Goal: Information Seeking & Learning: Check status

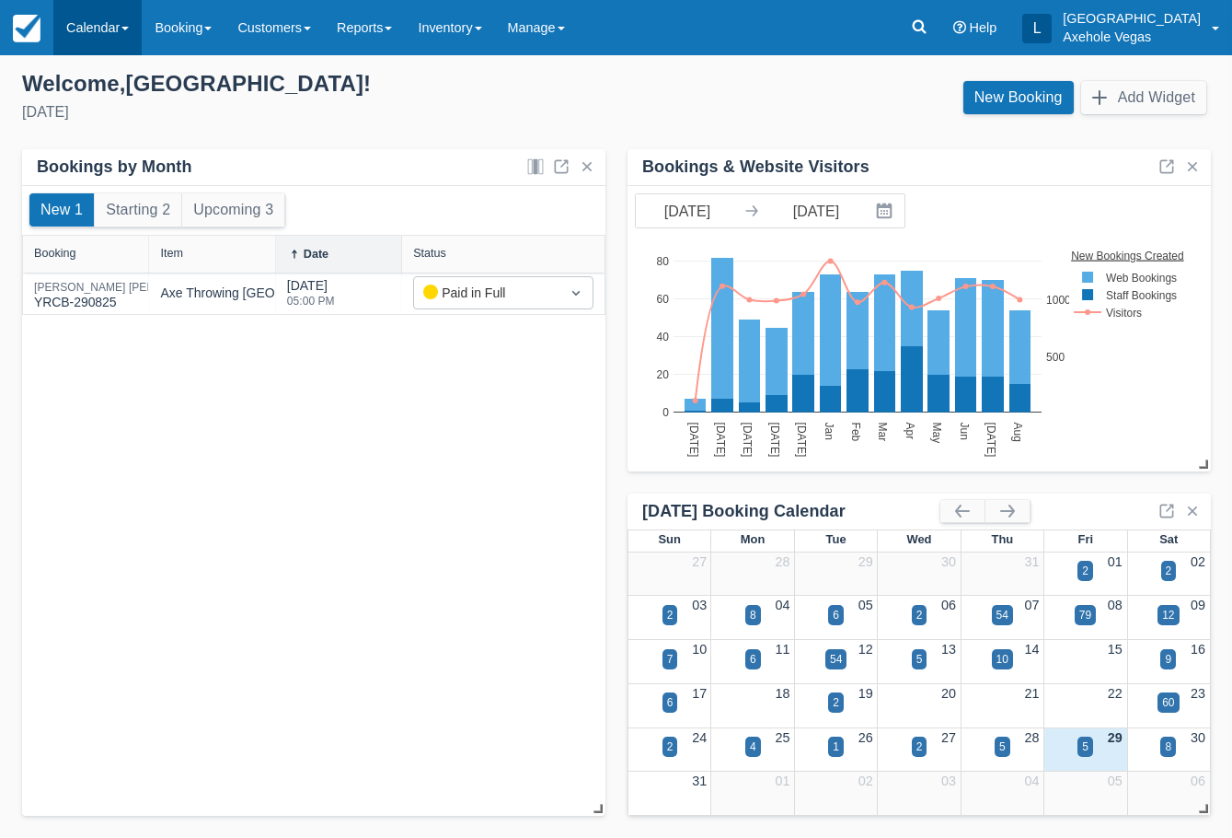
drag, startPoint x: 0, startPoint y: 0, endPoint x: 98, endPoint y: 38, distance: 105.5
click at [94, 40] on link "Calendar" at bounding box center [97, 27] width 88 height 55
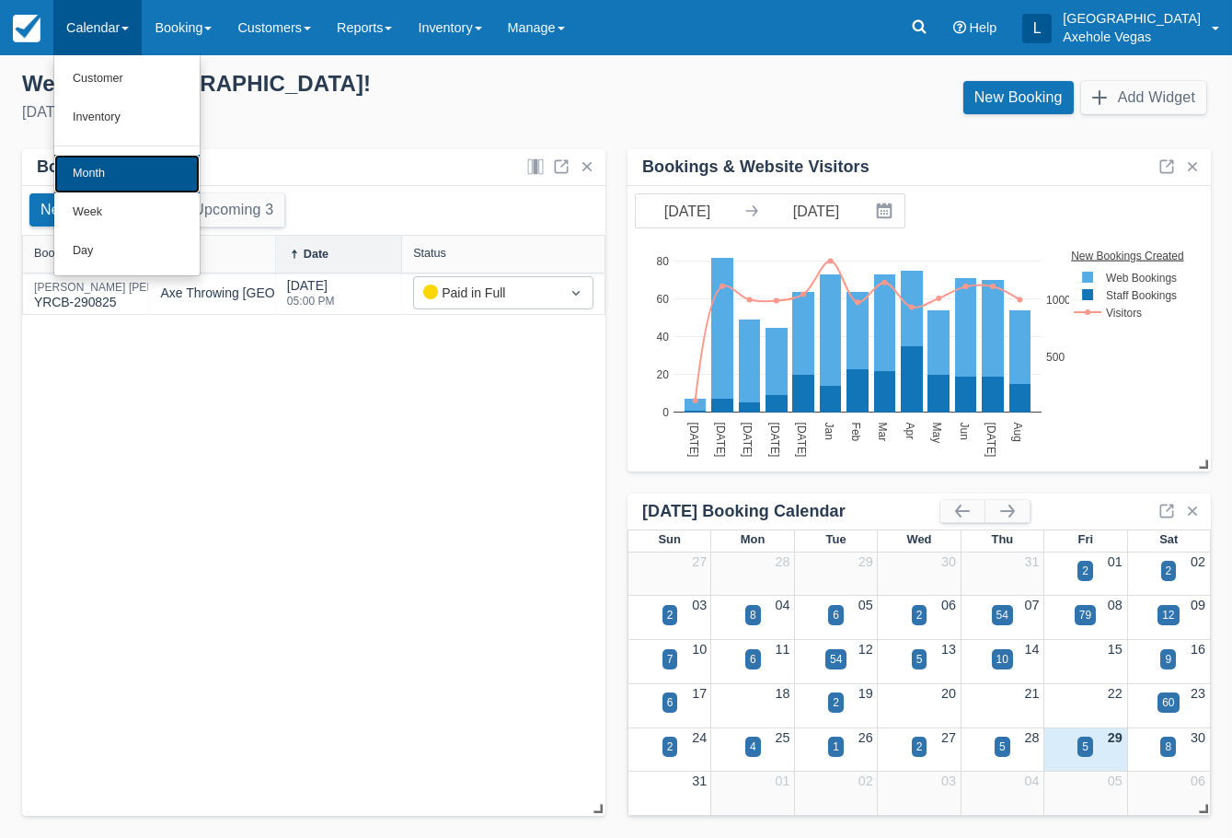
click at [144, 182] on link "Month" at bounding box center [126, 174] width 145 height 39
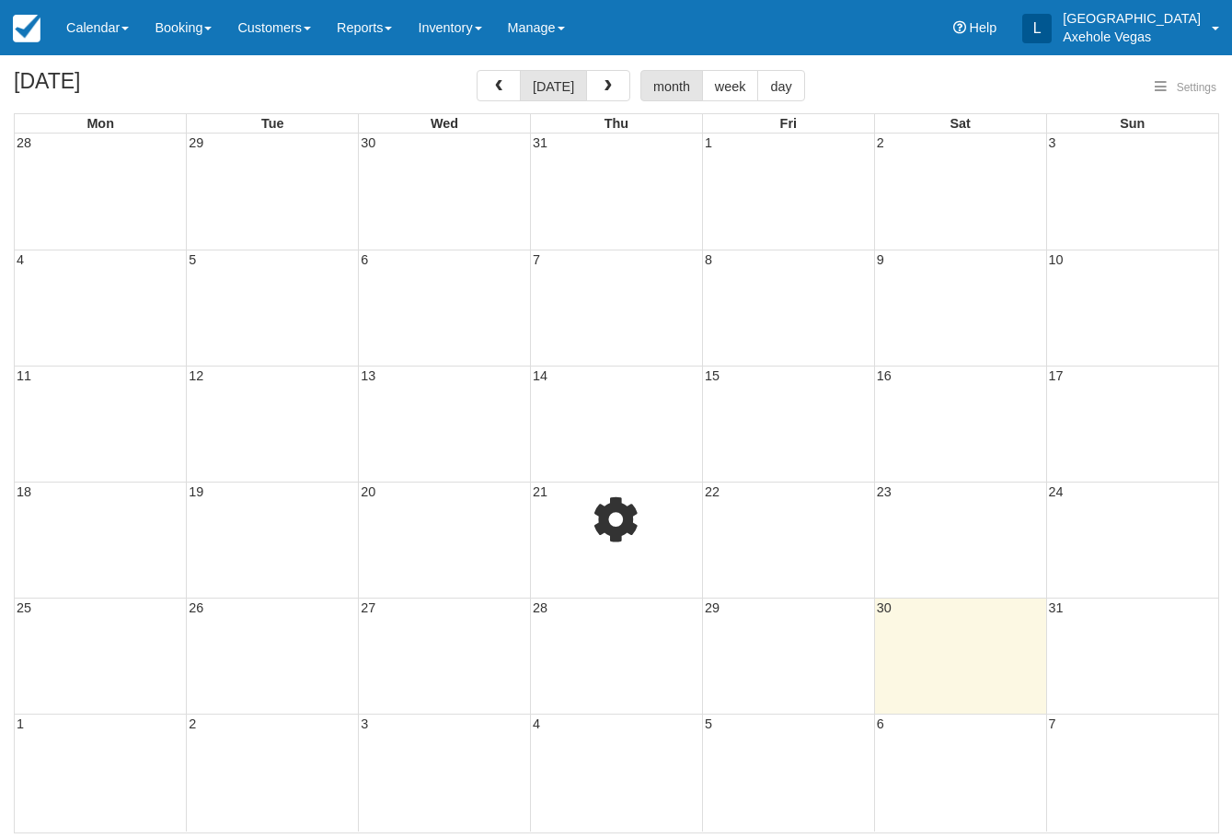
select select
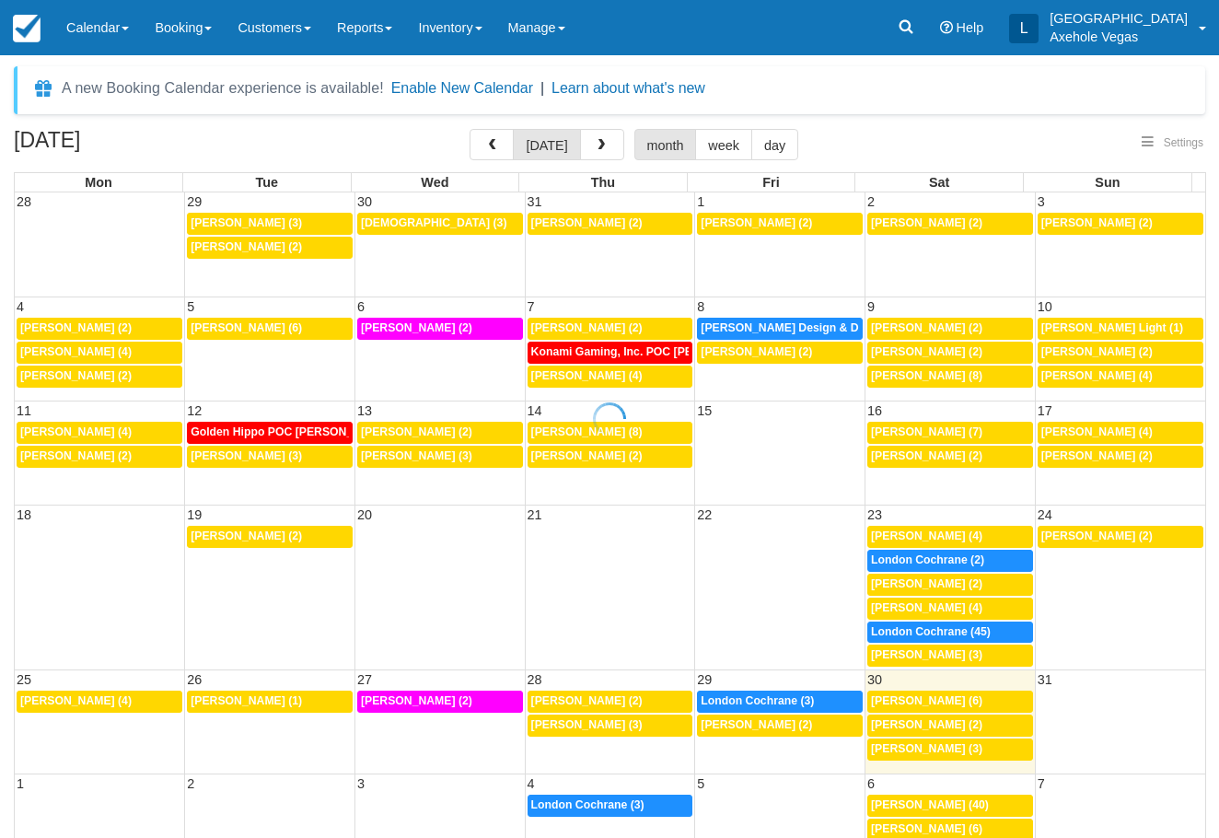
select select
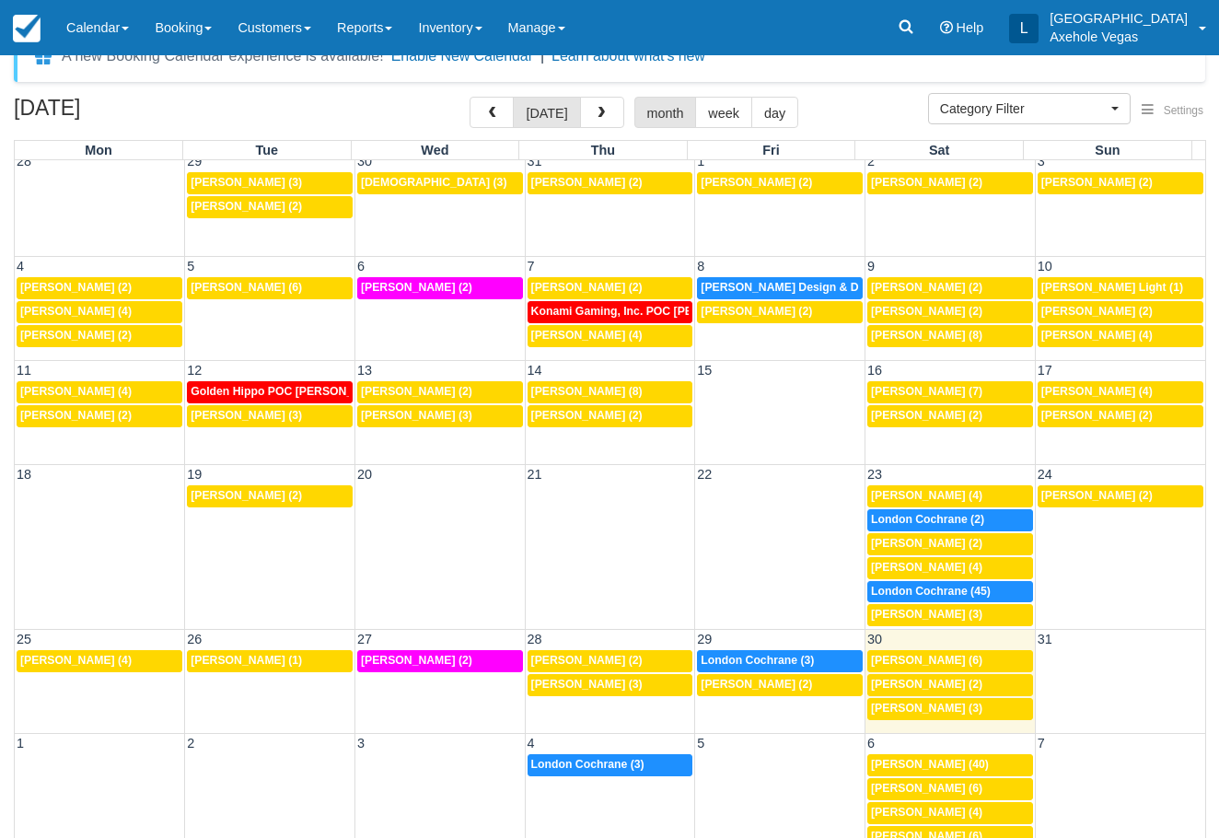
scroll to position [50, 0]
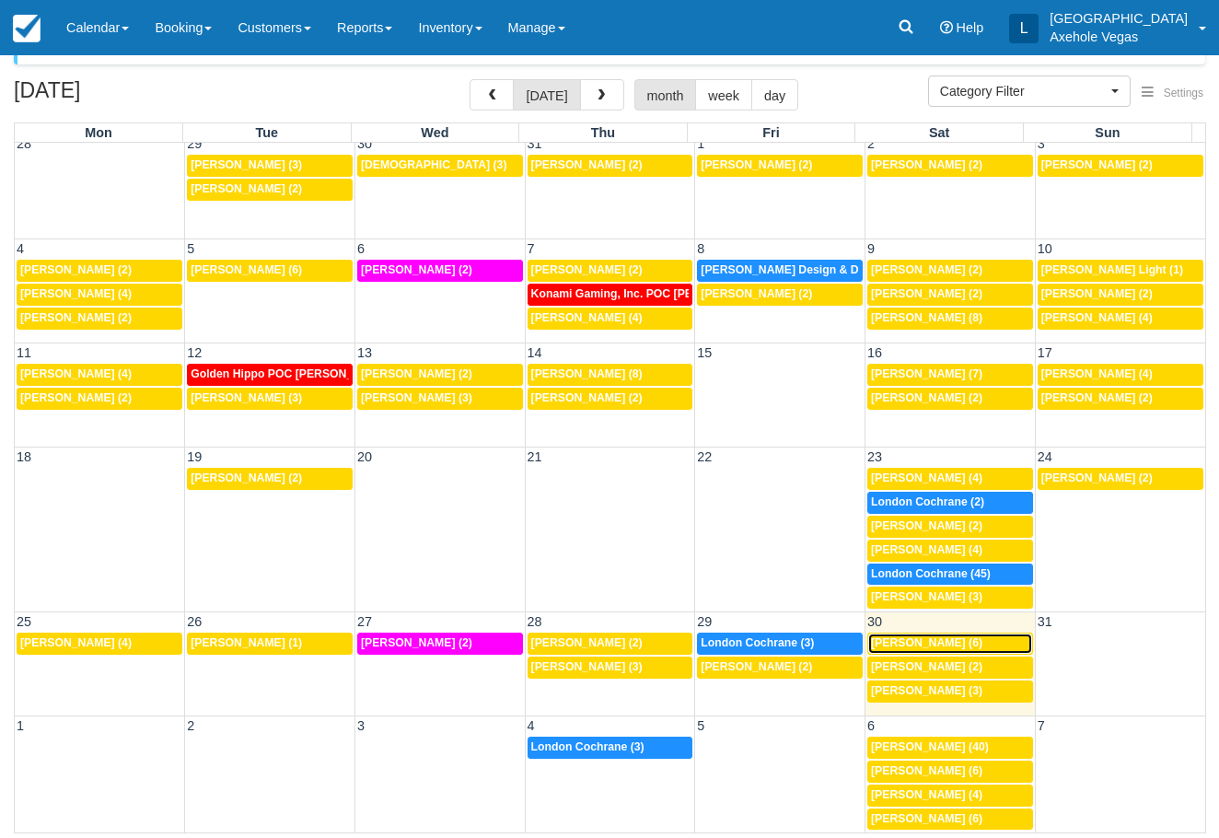
click at [922, 642] on span "[PERSON_NAME] (6)" at bounding box center [926, 642] width 111 height 13
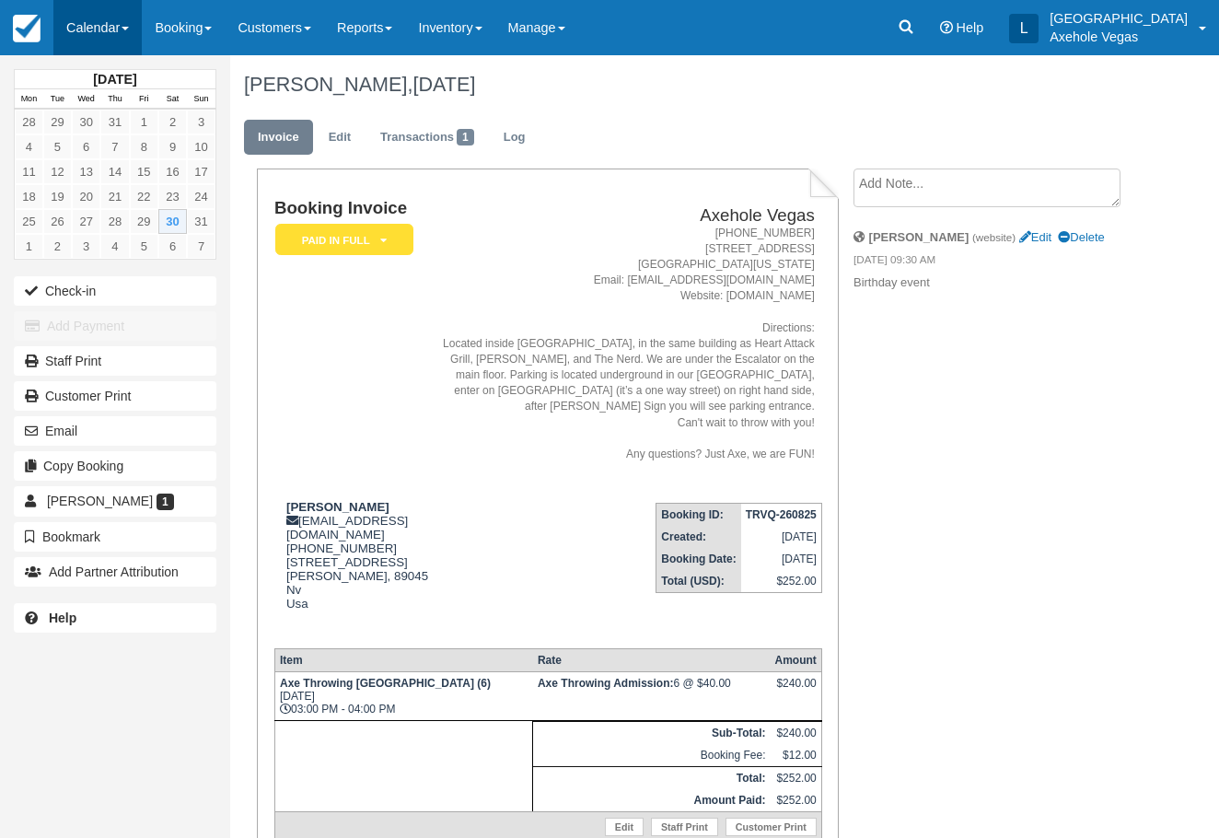
click at [121, 35] on link "Calendar" at bounding box center [97, 27] width 88 height 55
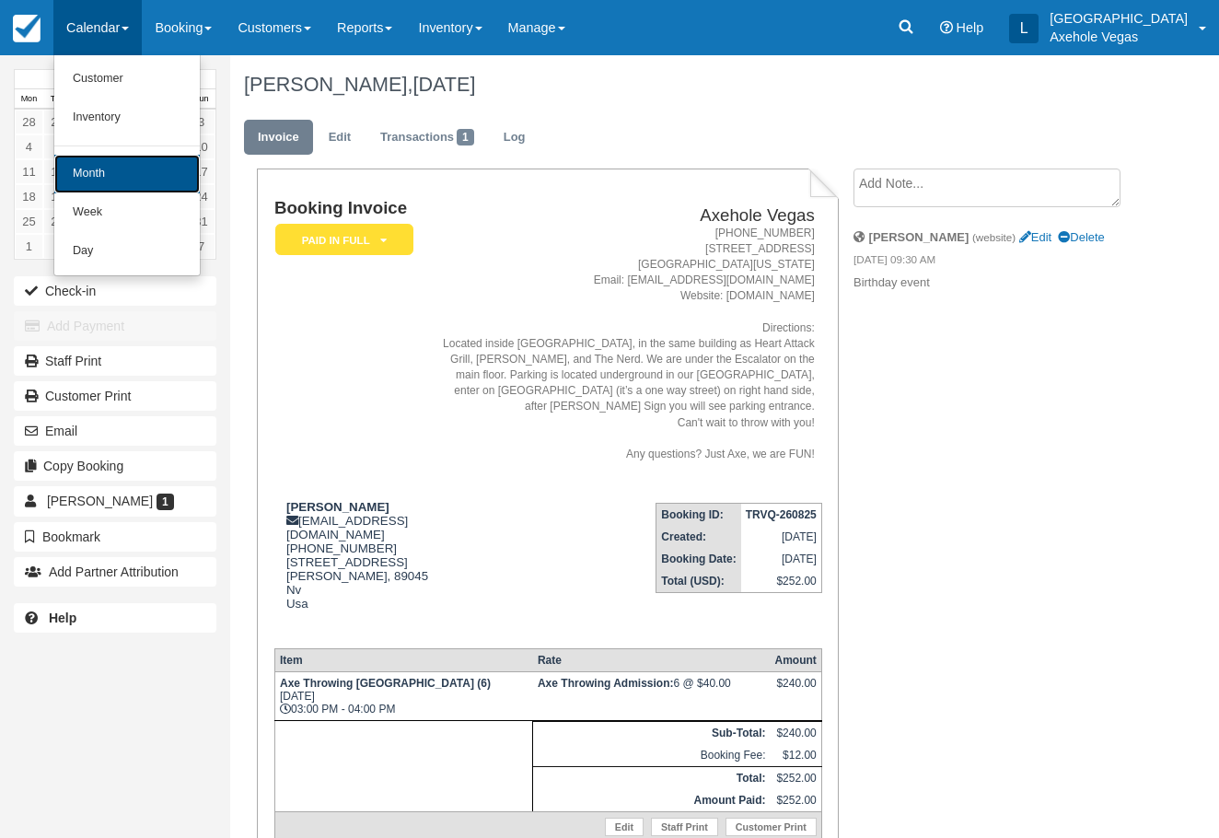
click at [146, 171] on link "Month" at bounding box center [126, 174] width 145 height 39
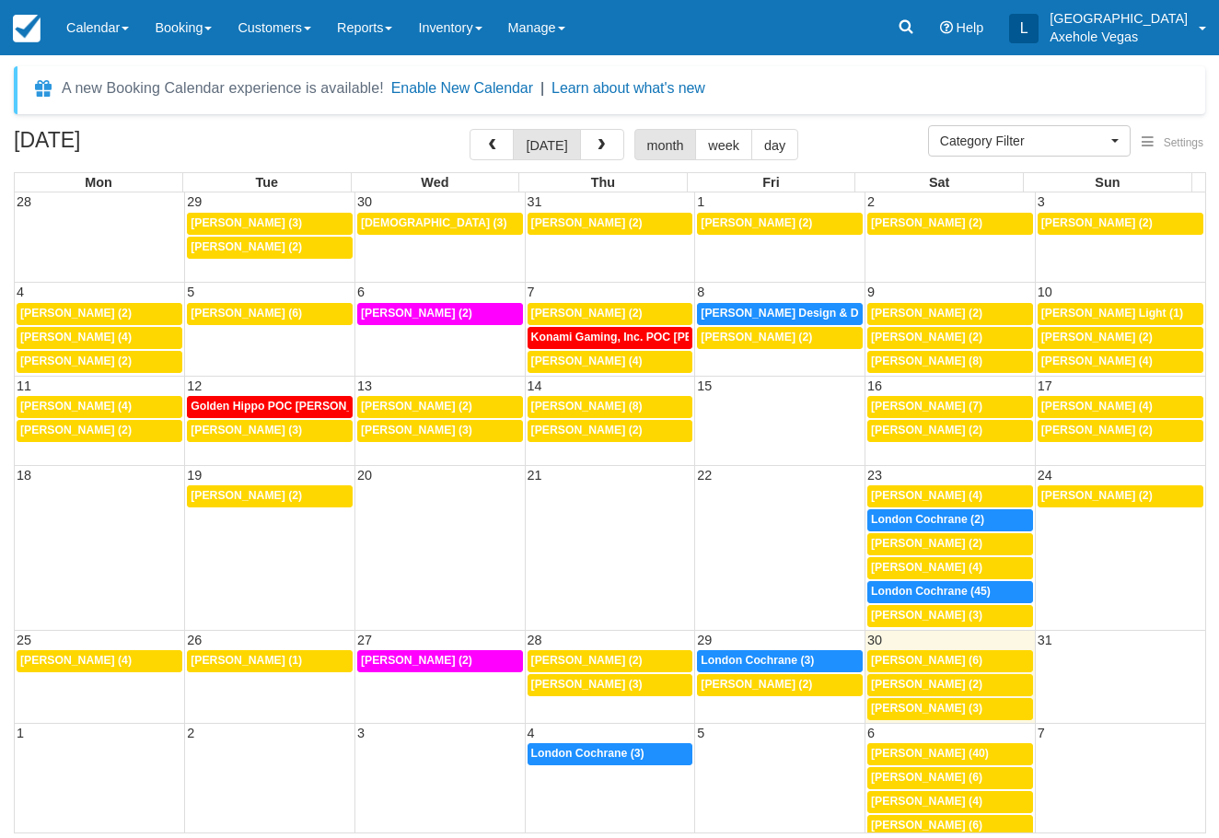
select select
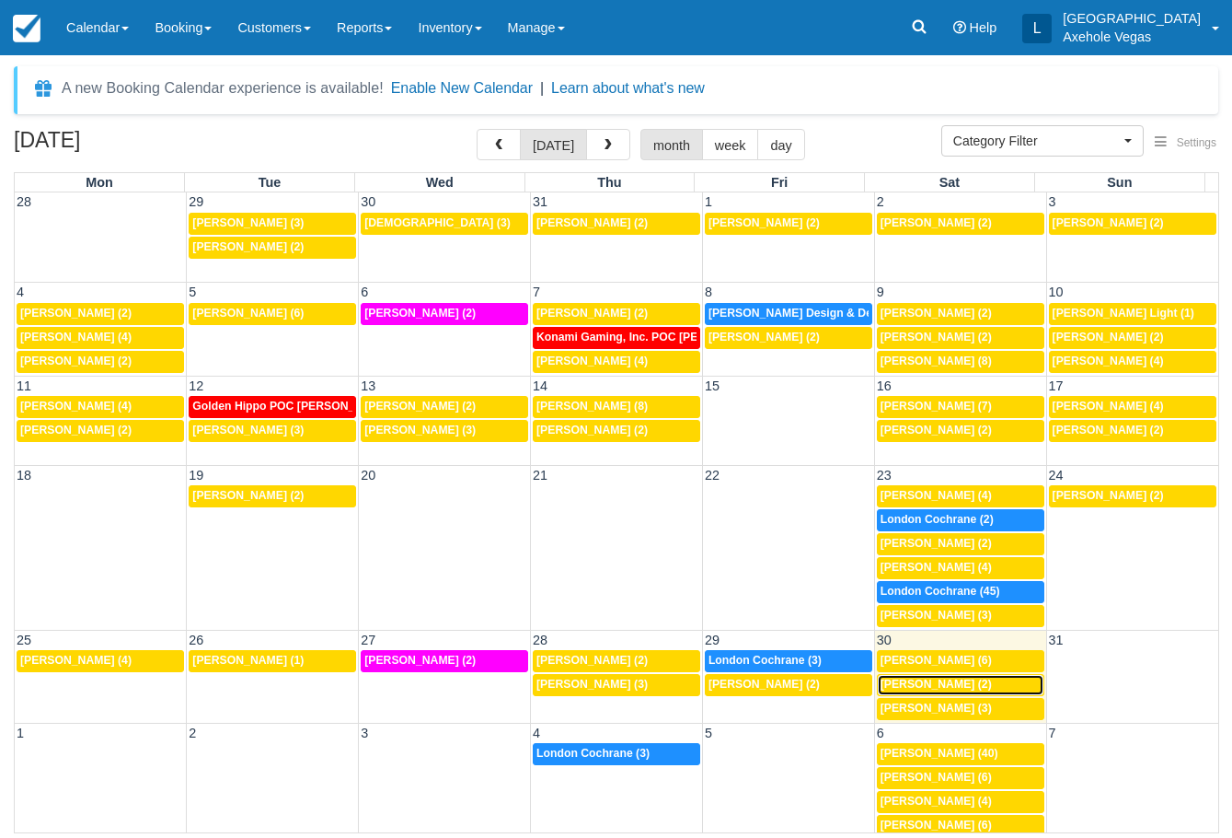
click at [1000, 674] on link "5p [PERSON_NAME] (2)" at bounding box center [961, 685] width 168 height 22
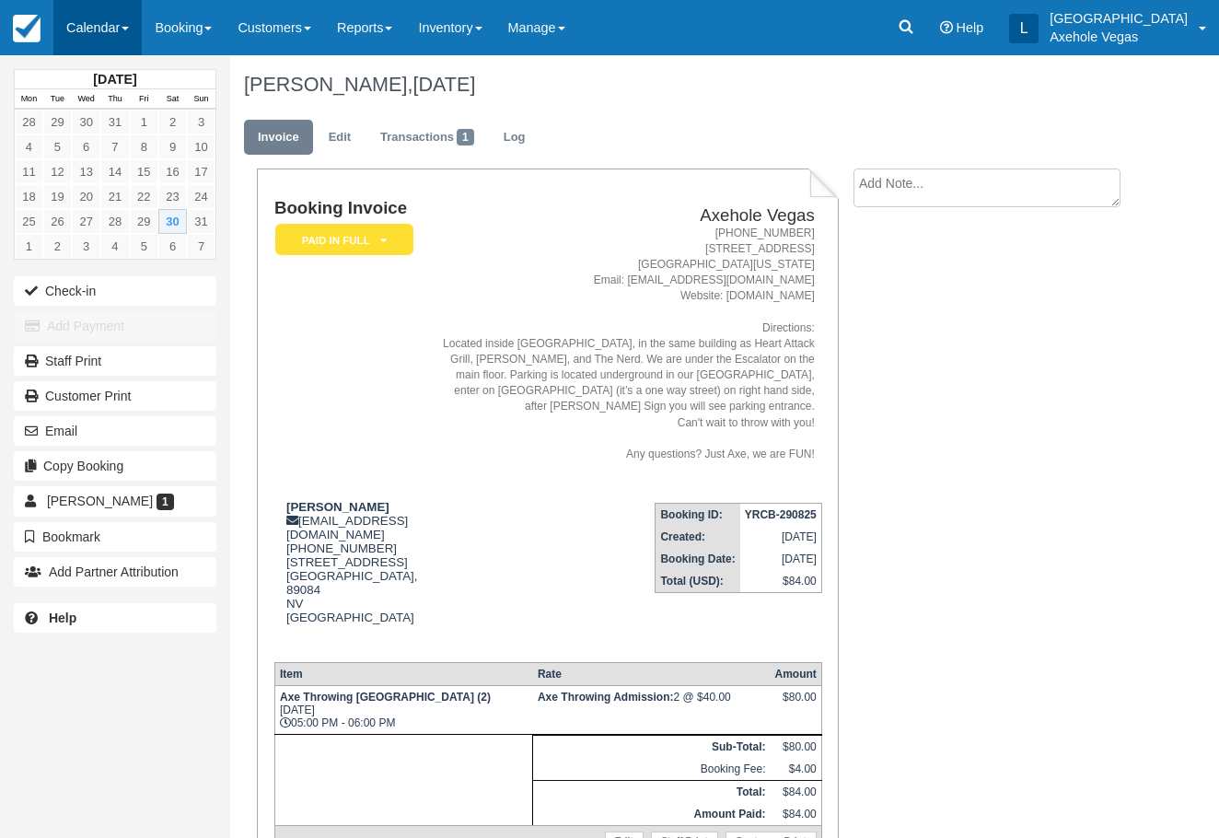
click at [79, 28] on link "Calendar" at bounding box center [97, 27] width 88 height 55
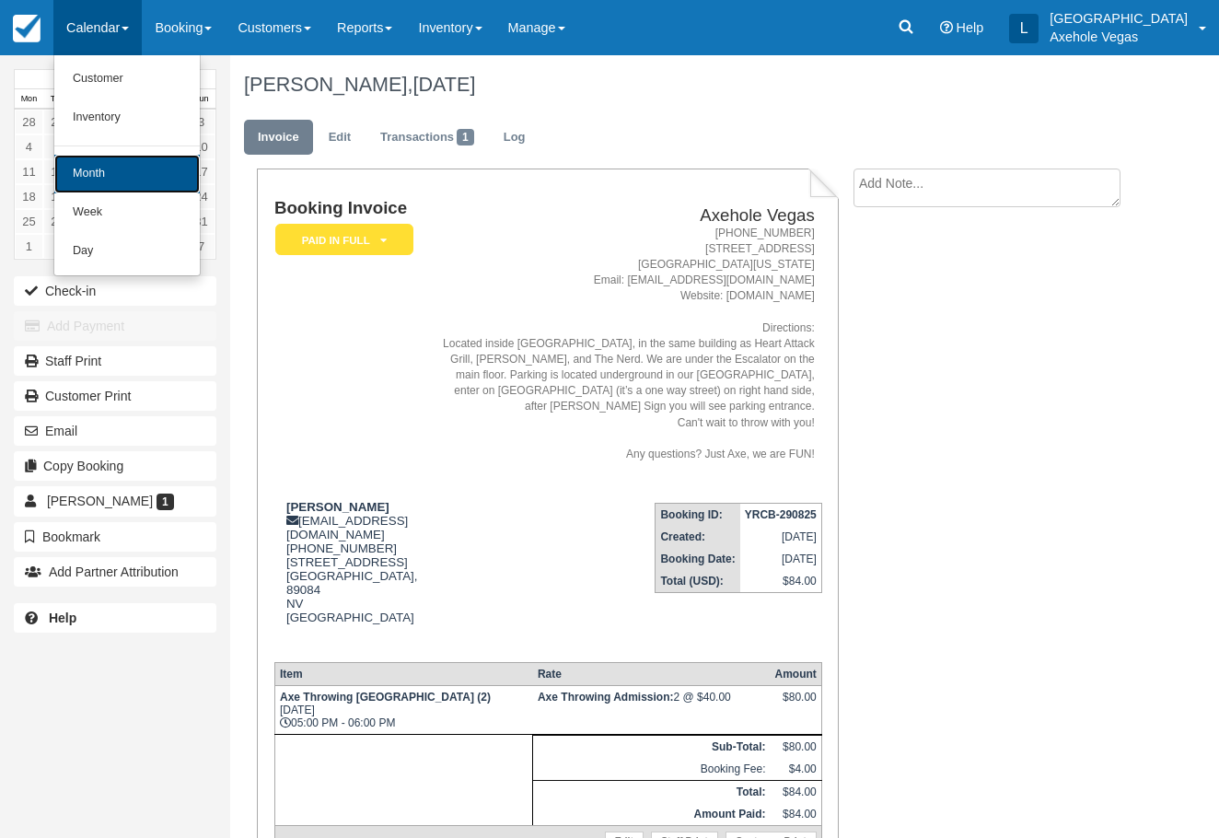
click at [99, 174] on link "Month" at bounding box center [126, 174] width 145 height 39
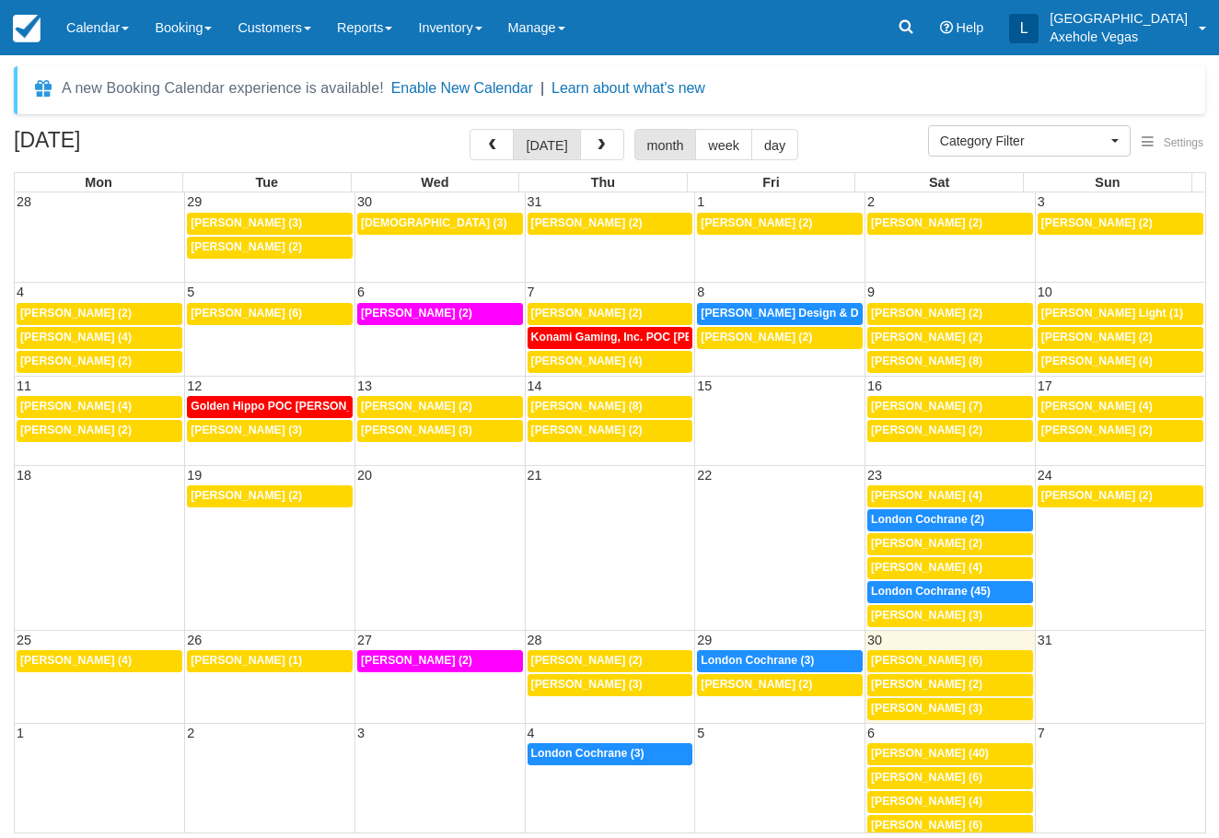
select select
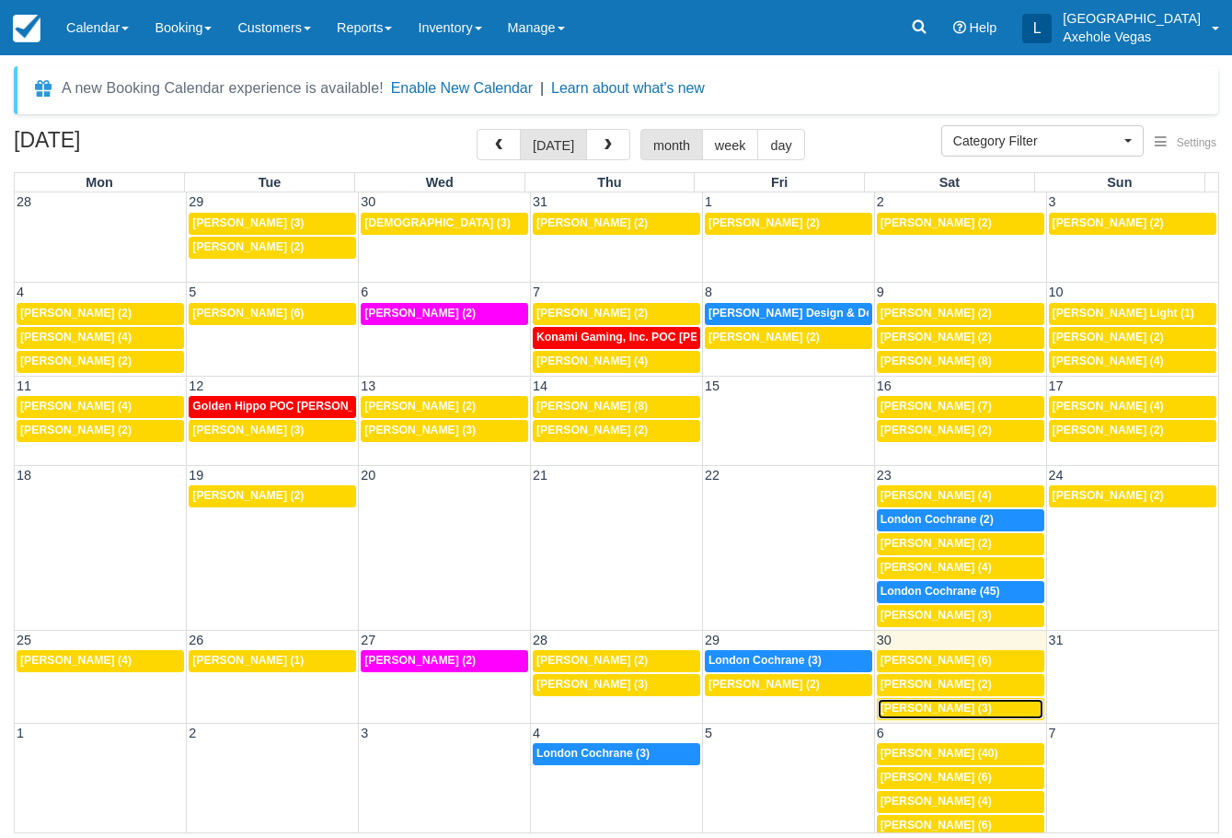
click at [937, 704] on span "Maureen Nativiidad (3)" at bounding box center [936, 707] width 111 height 13
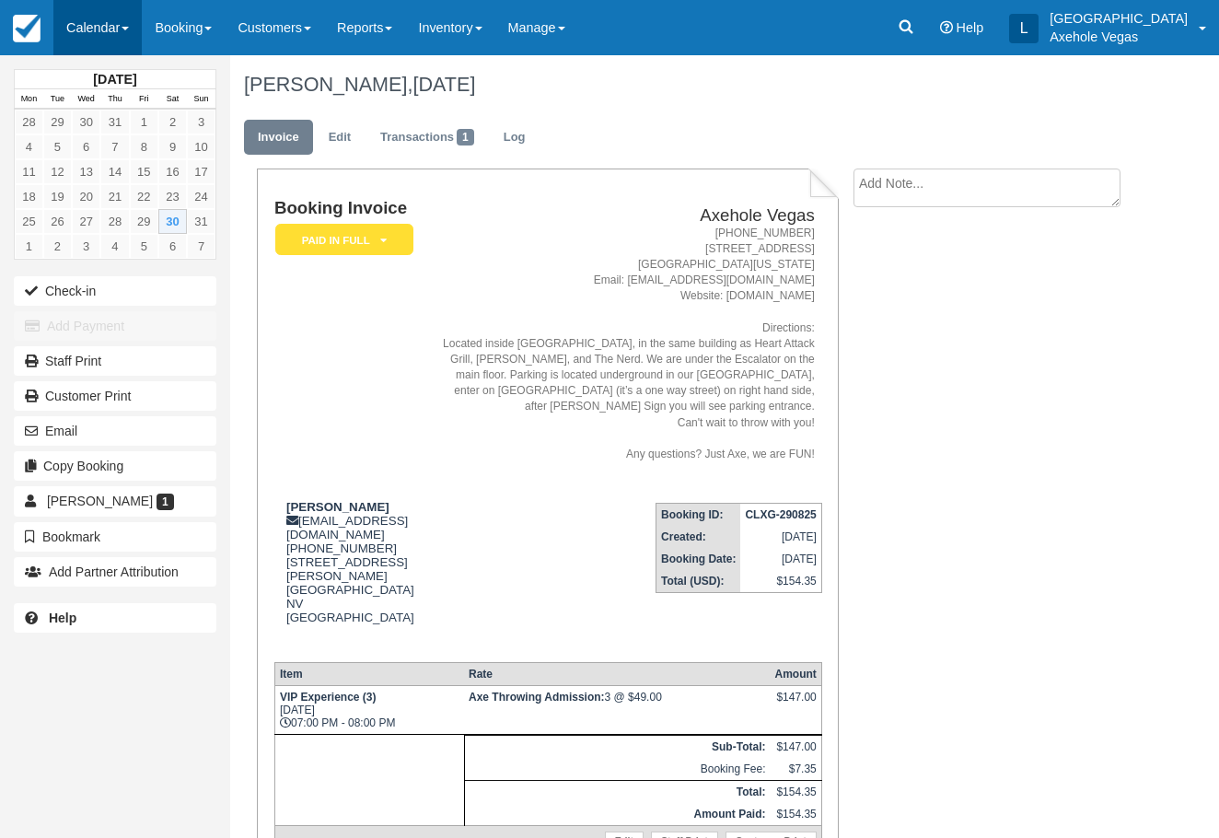
click at [84, 17] on link "Calendar" at bounding box center [97, 27] width 88 height 55
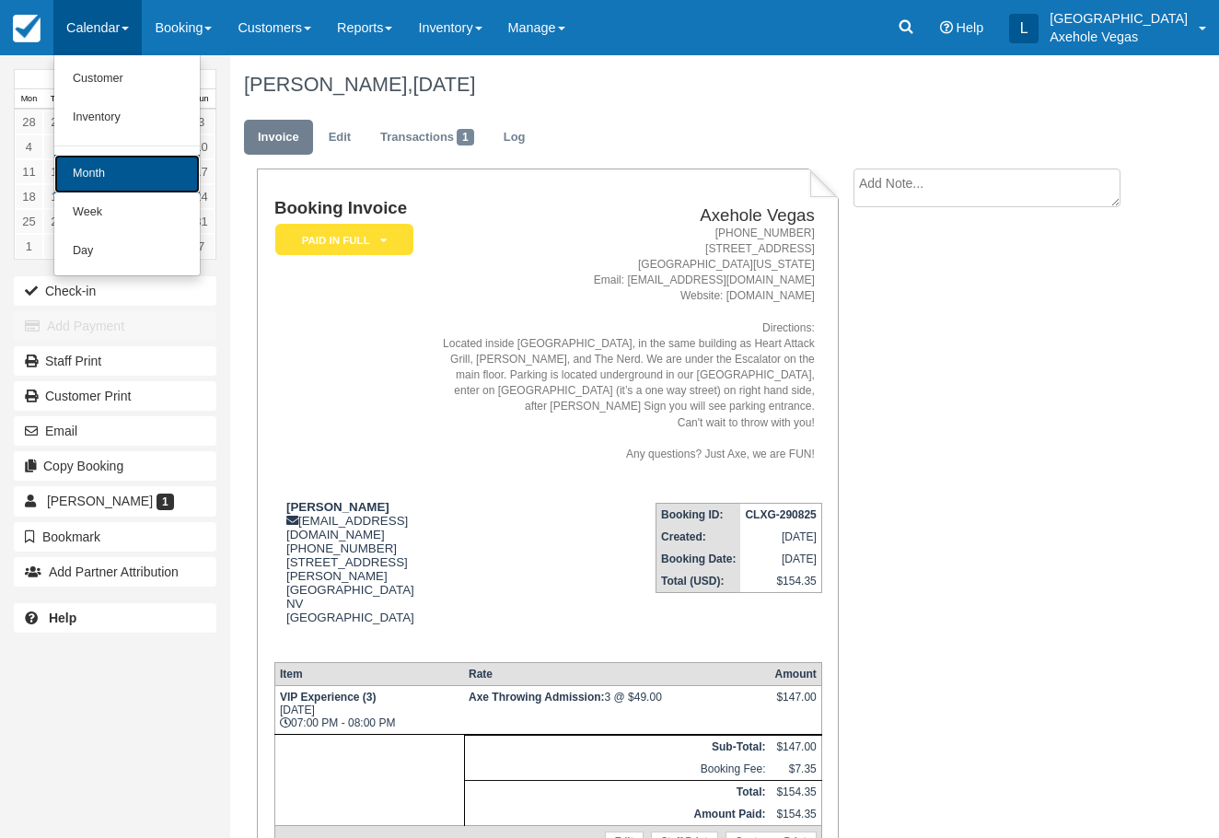
click at [138, 172] on link "Month" at bounding box center [126, 174] width 145 height 39
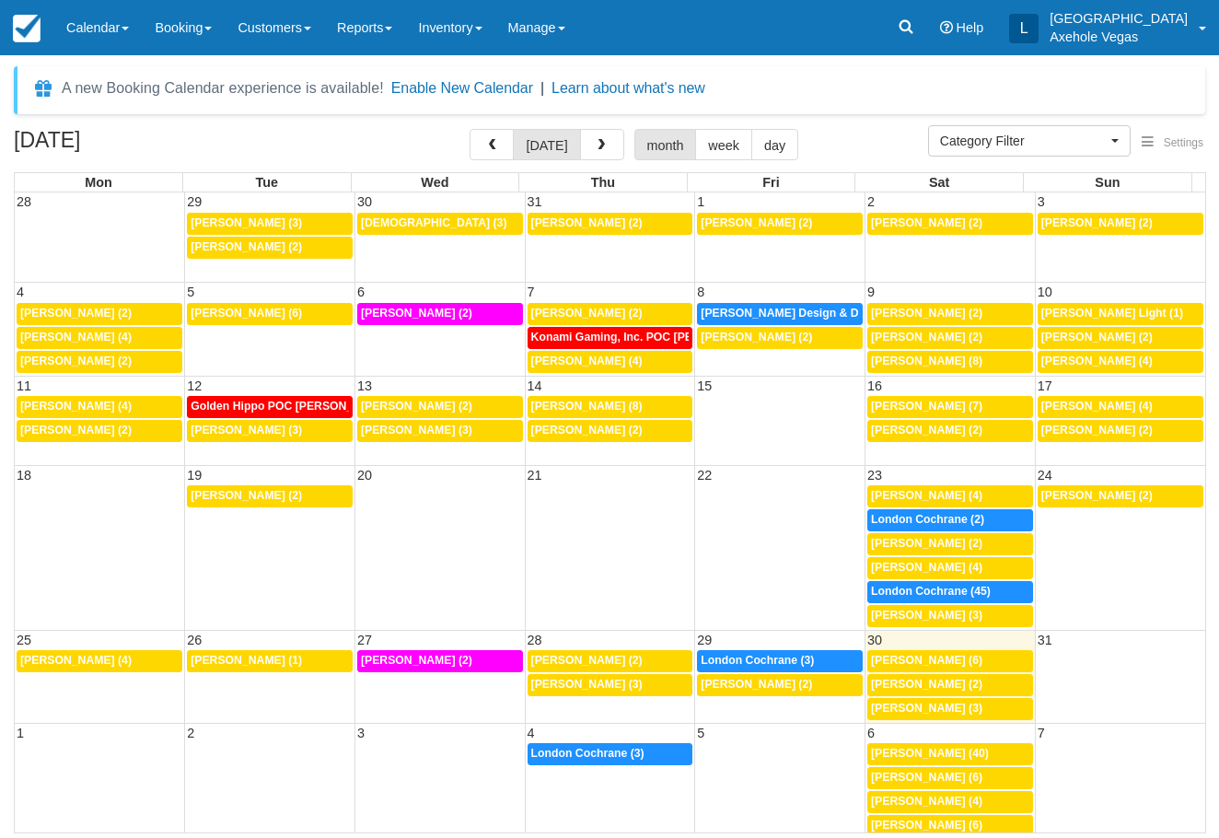
select select
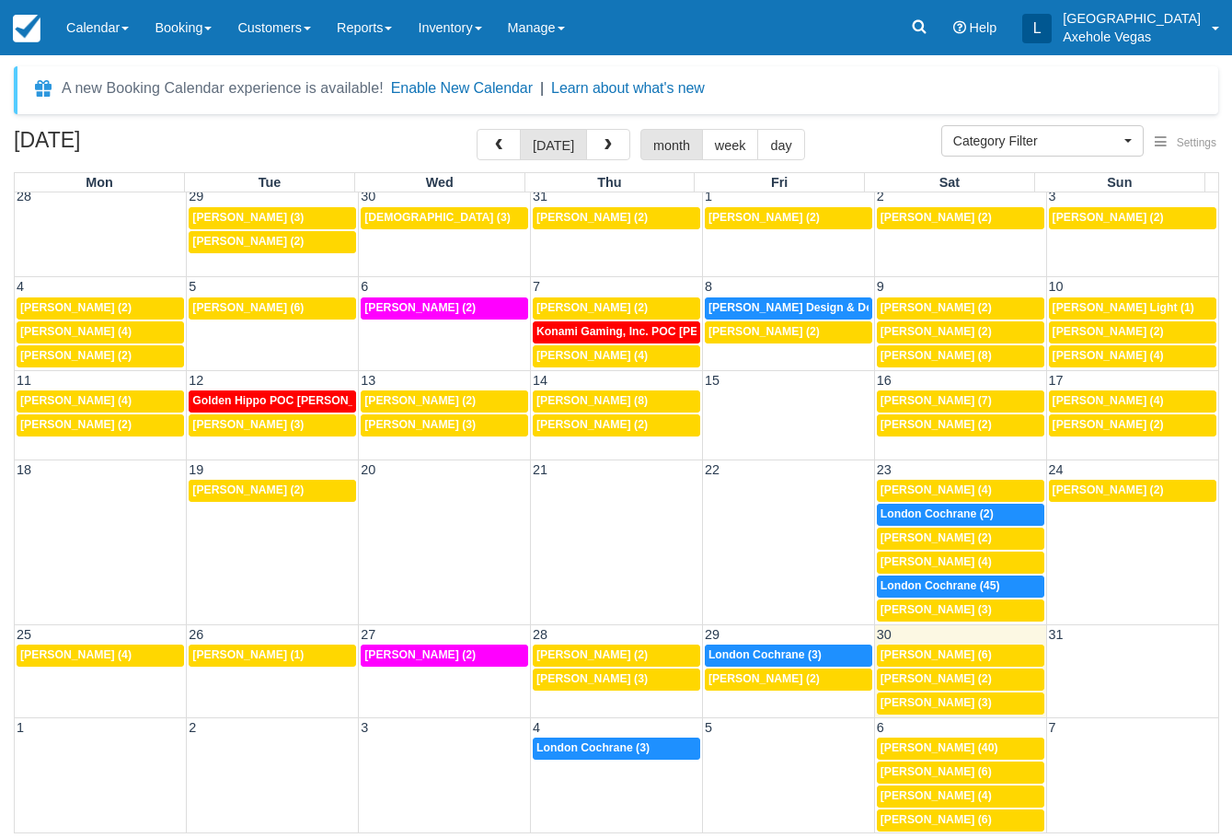
scroll to position [7, 0]
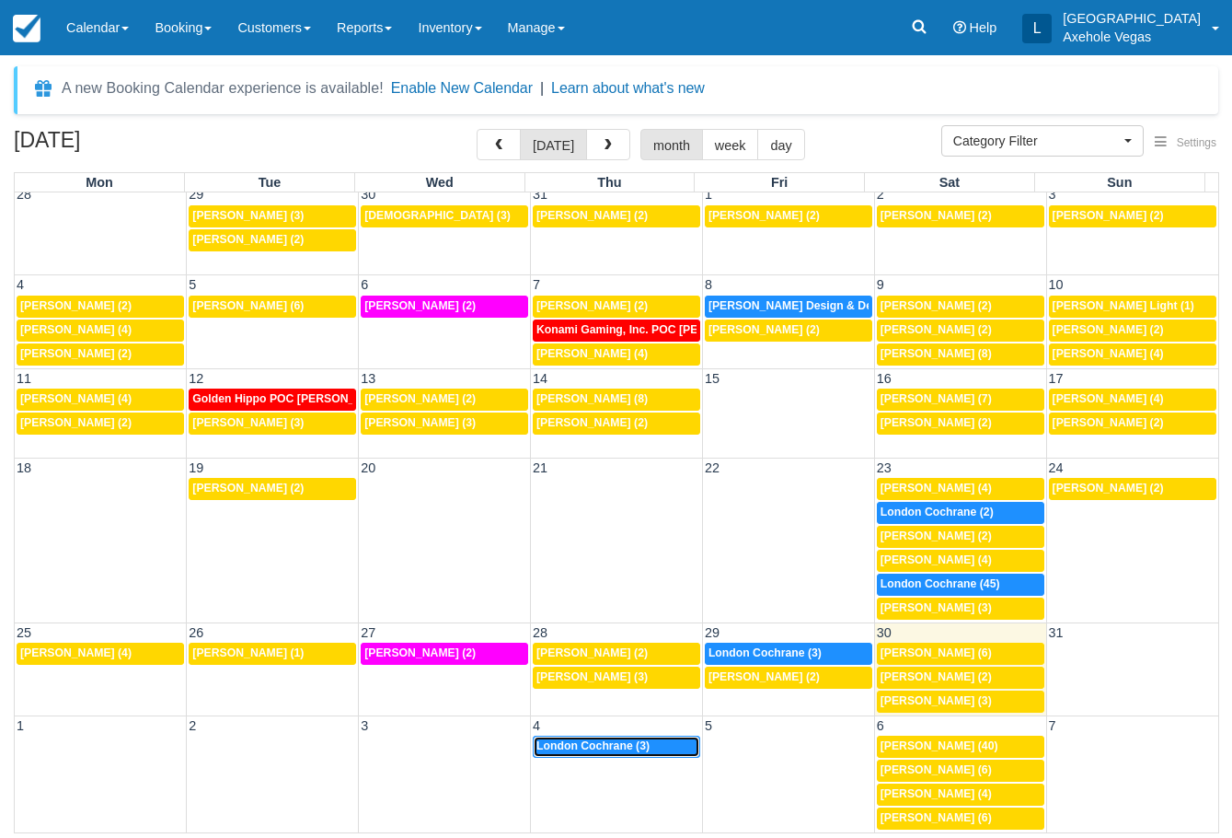
click at [646, 746] on div "7:30p London Cochrane (3)" at bounding box center [617, 746] width 160 height 15
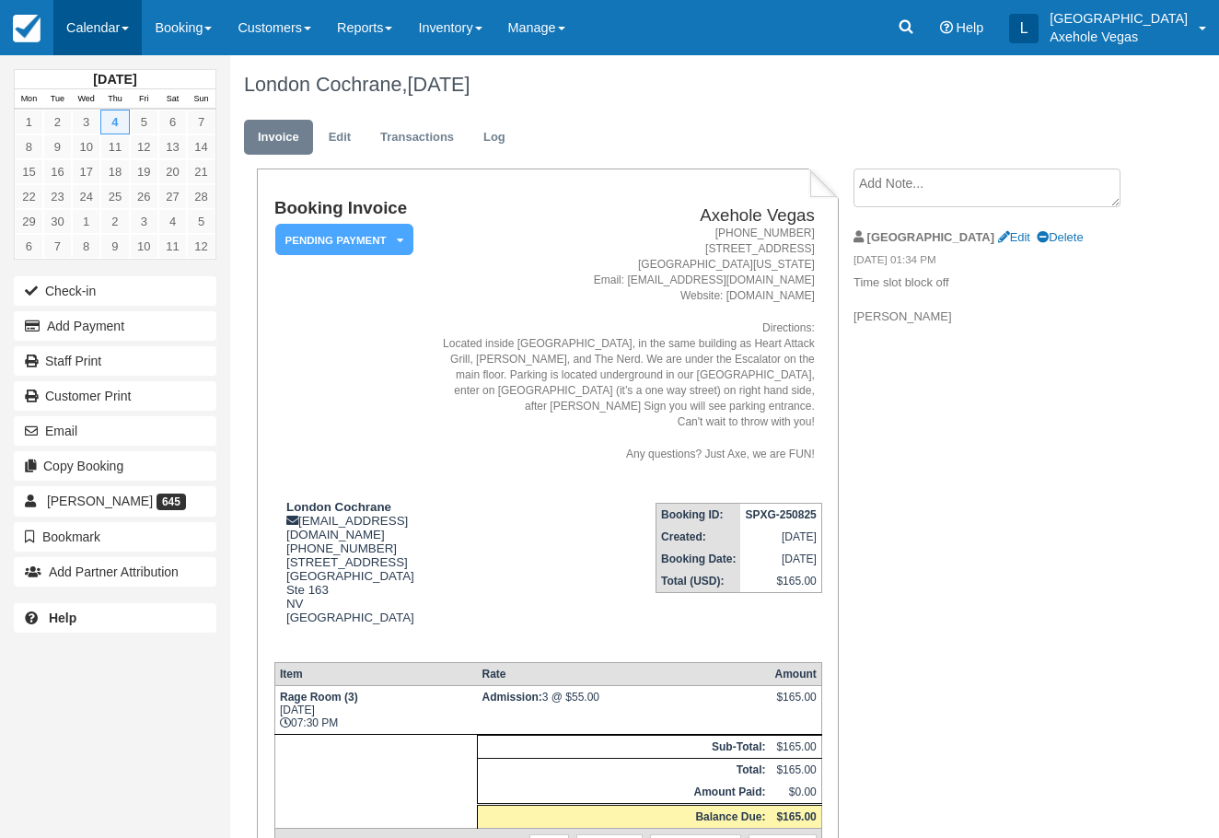
click at [123, 41] on link "Calendar" at bounding box center [97, 27] width 88 height 55
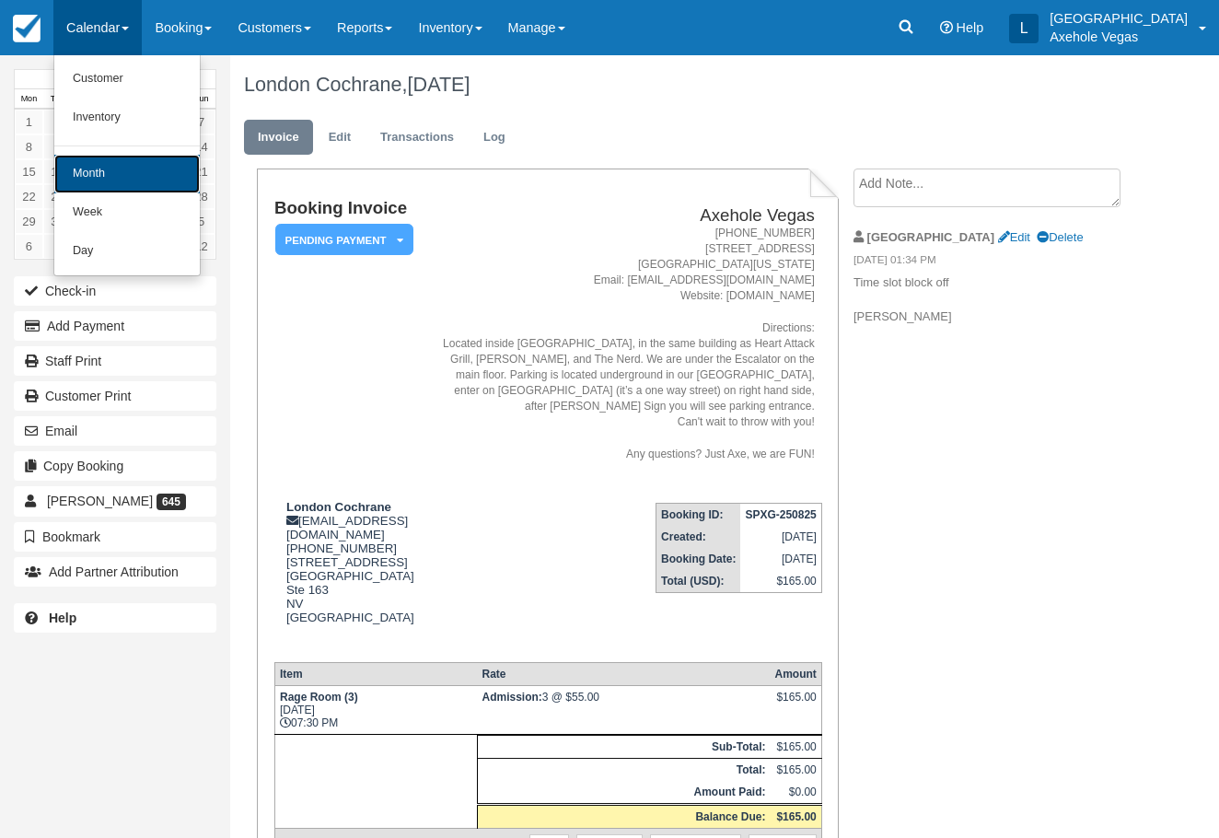
click at [149, 174] on link "Month" at bounding box center [126, 174] width 145 height 39
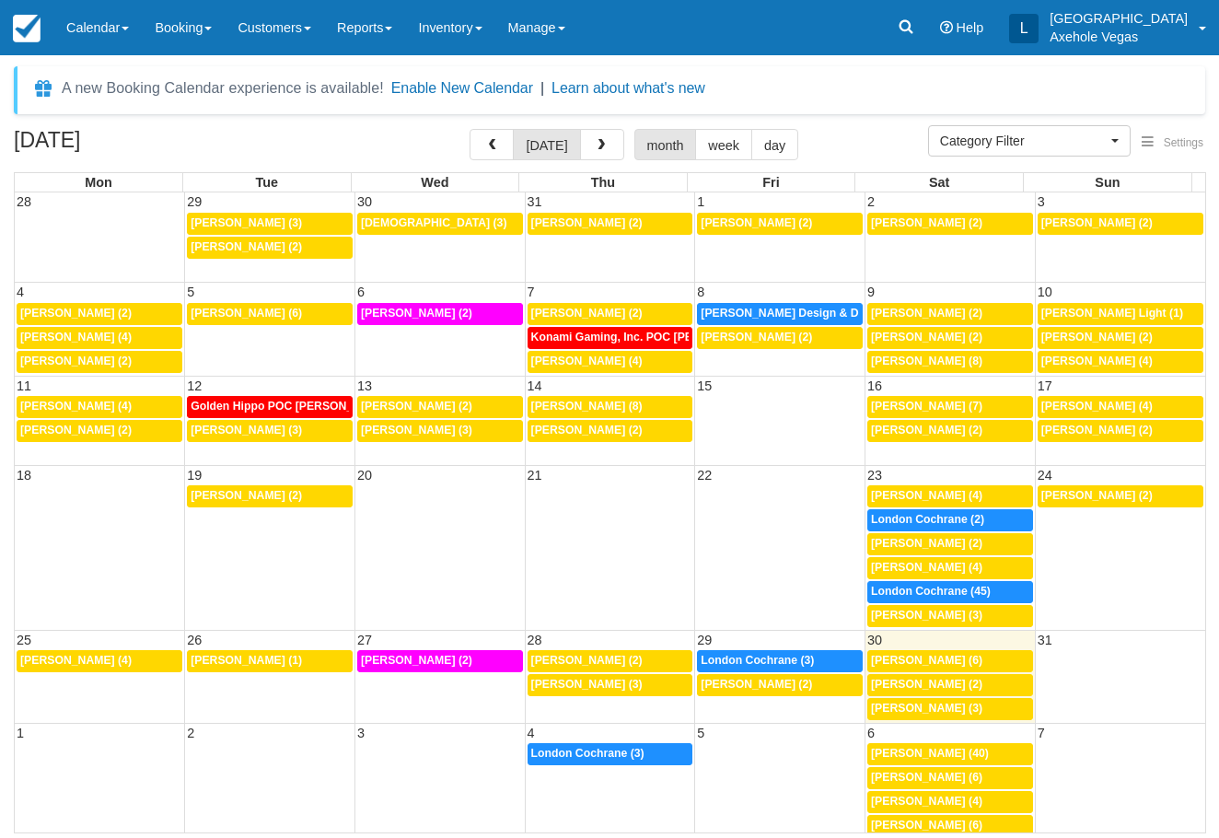
select select
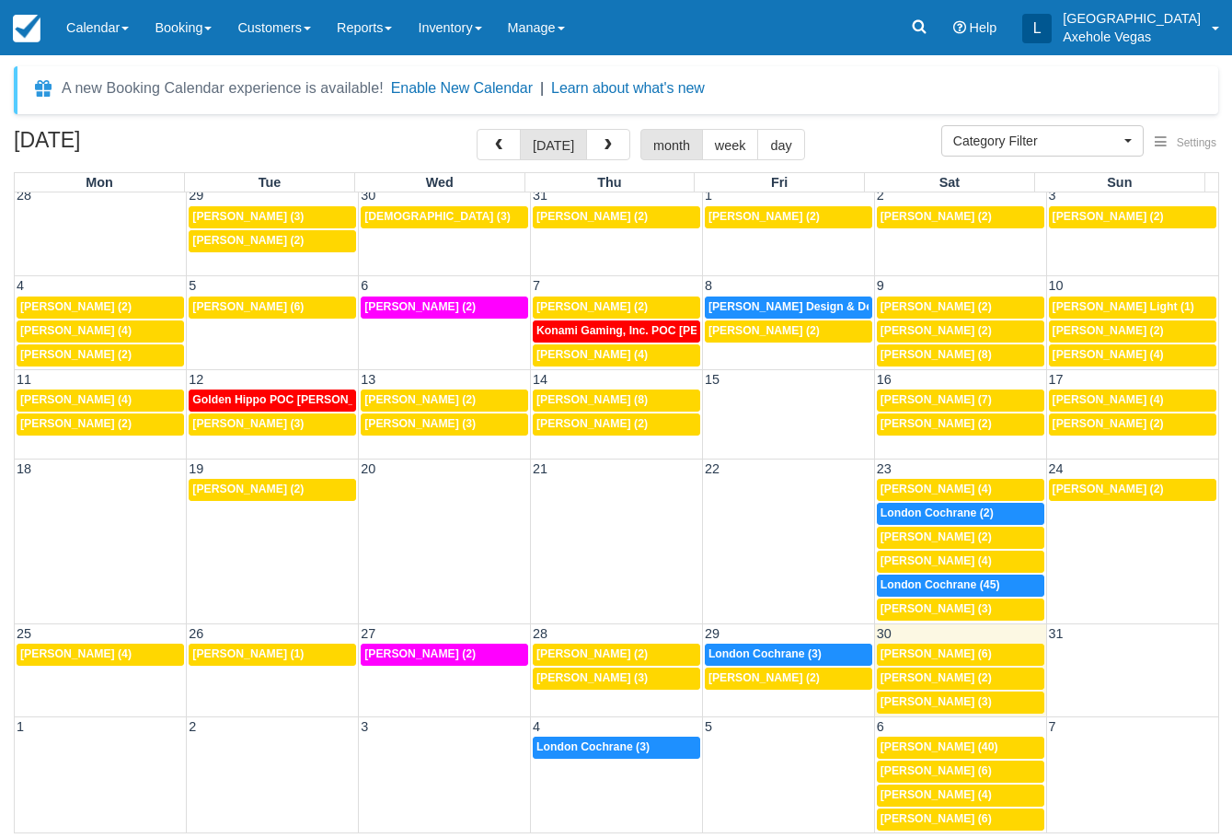
scroll to position [7, 0]
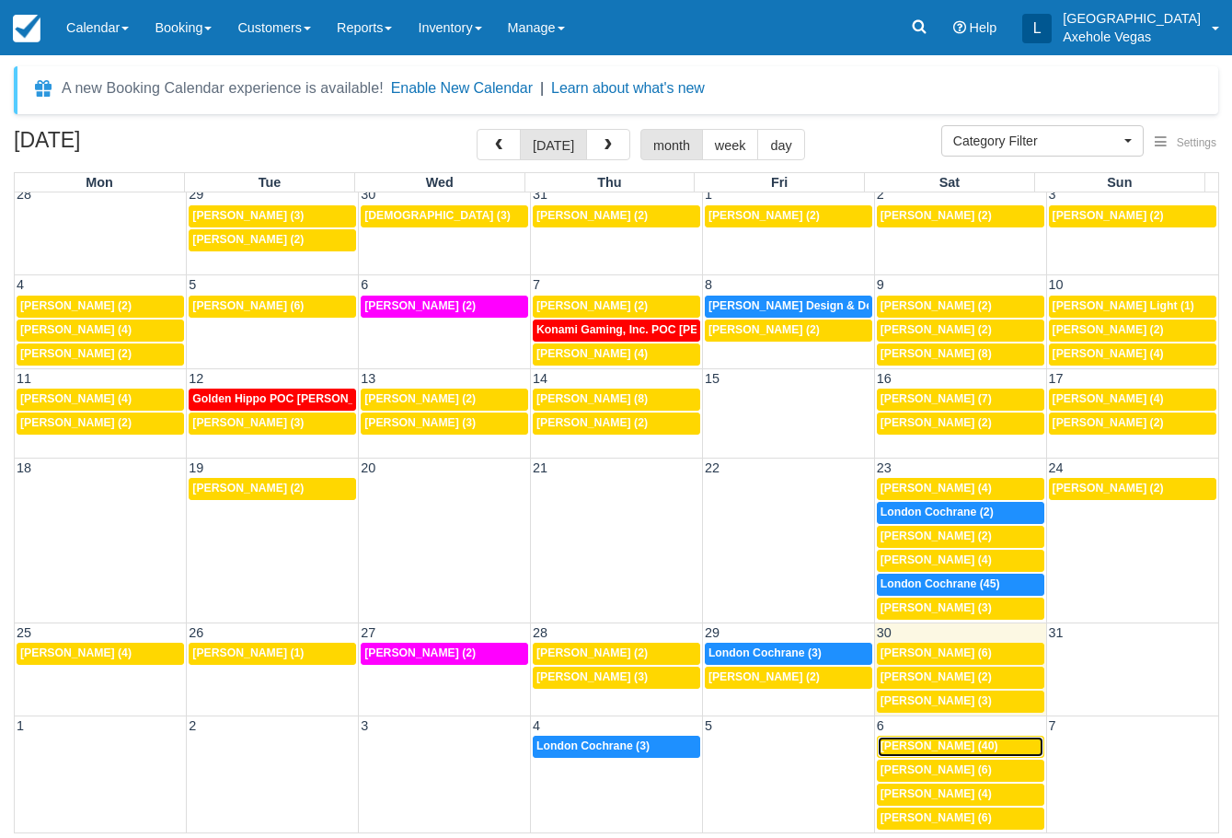
click at [926, 744] on span "[PERSON_NAME] (40)" at bounding box center [940, 745] width 118 height 13
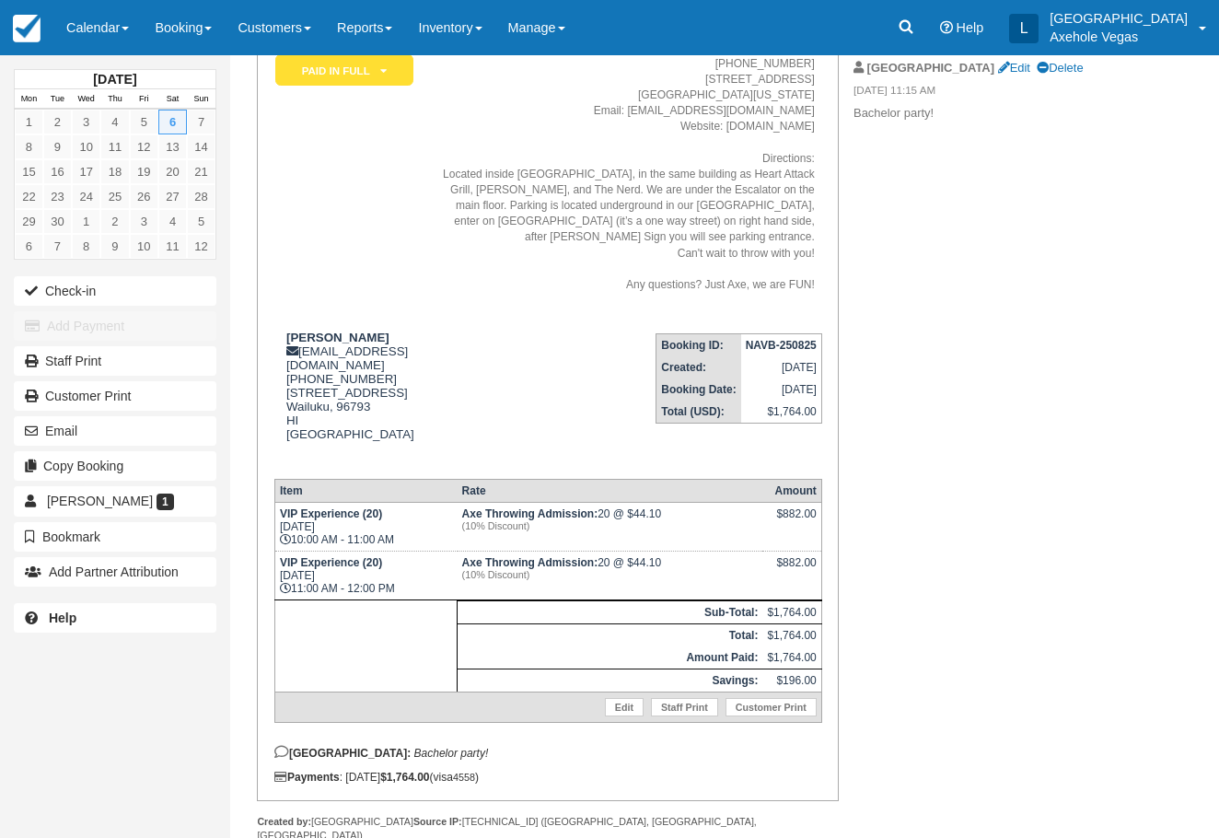
scroll to position [170, 0]
click at [95, 11] on link "Calendar" at bounding box center [97, 27] width 88 height 55
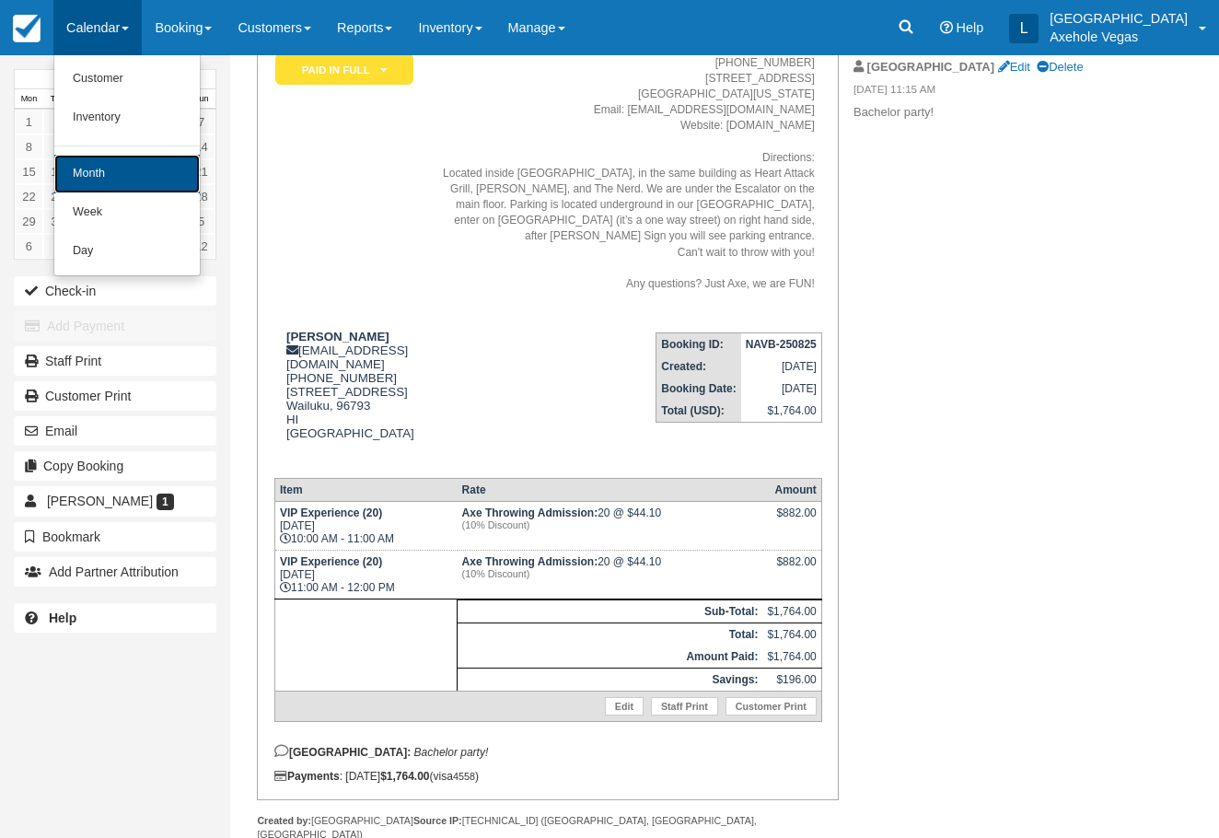
click at [159, 173] on link "Month" at bounding box center [126, 174] width 145 height 39
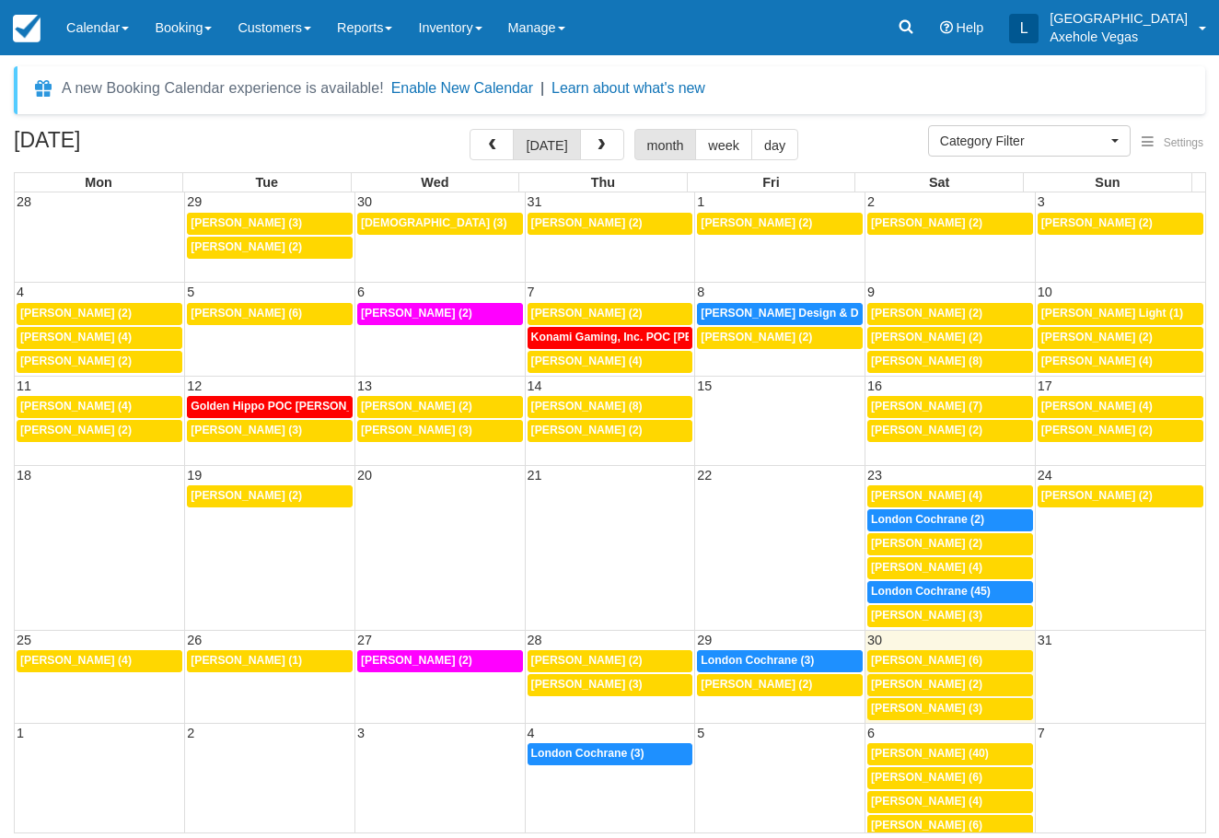
select select
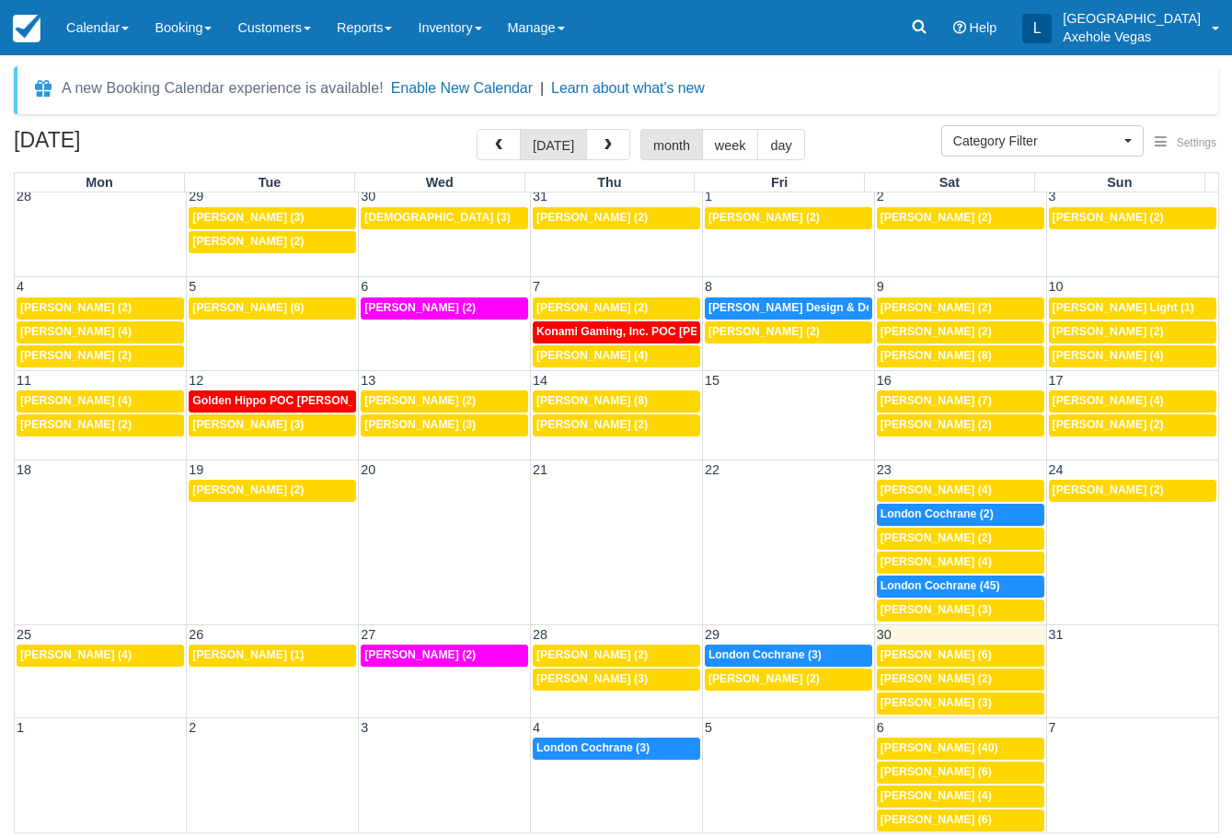
scroll to position [7, 0]
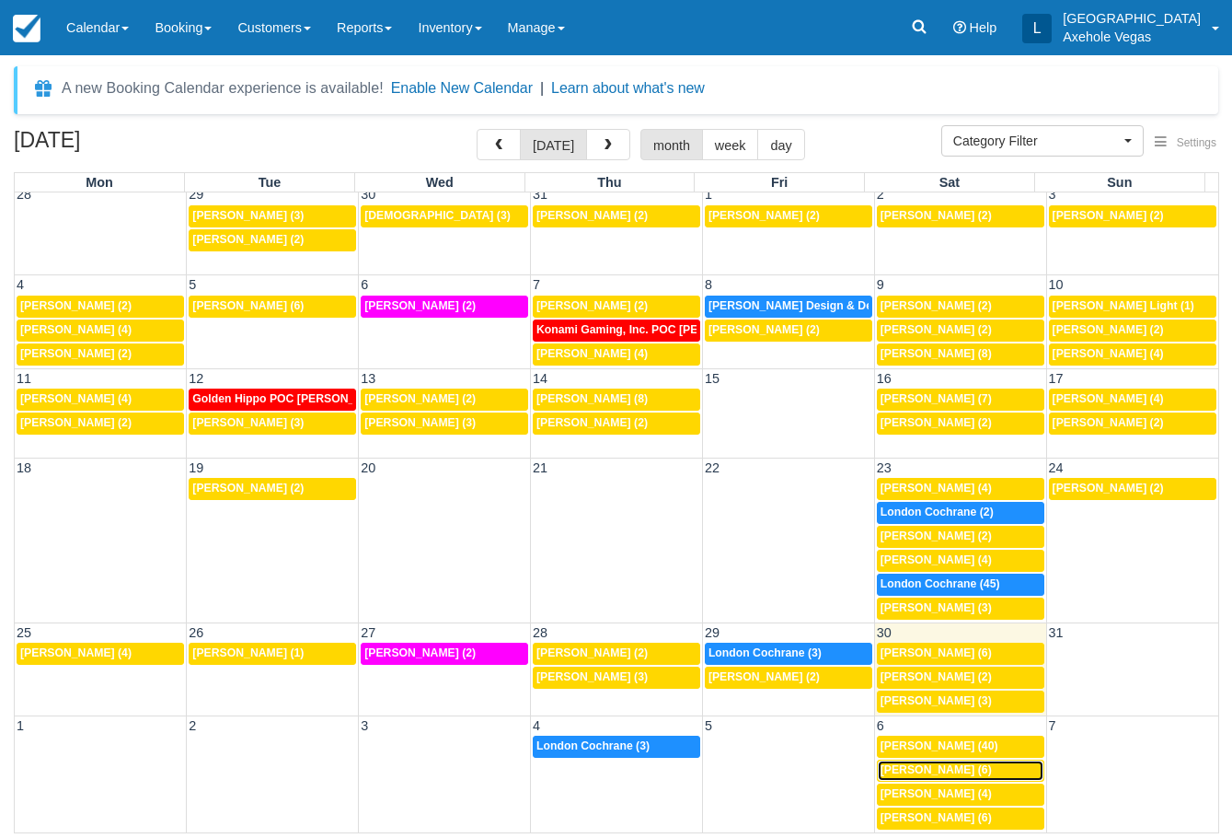
click at [967, 767] on span "[PERSON_NAME] (6)" at bounding box center [936, 769] width 111 height 13
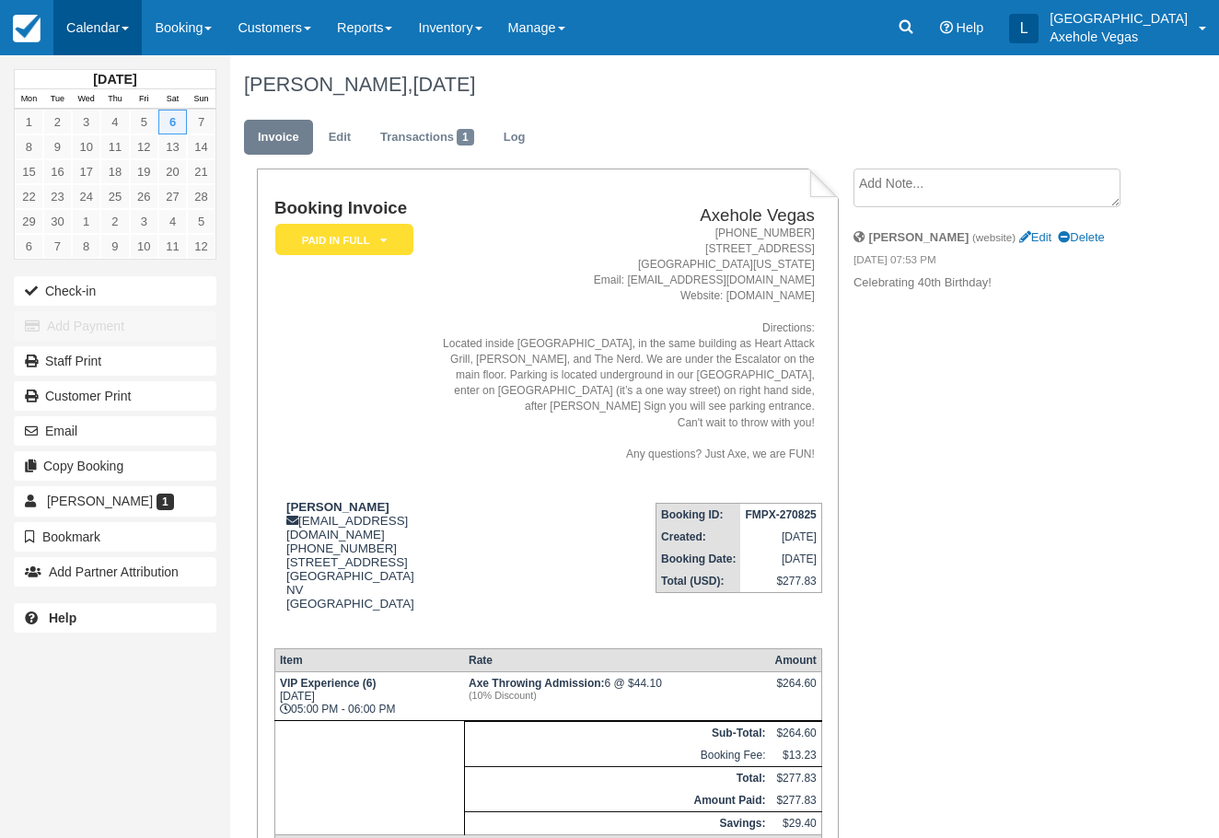
click at [104, 39] on link "Calendar" at bounding box center [97, 27] width 88 height 55
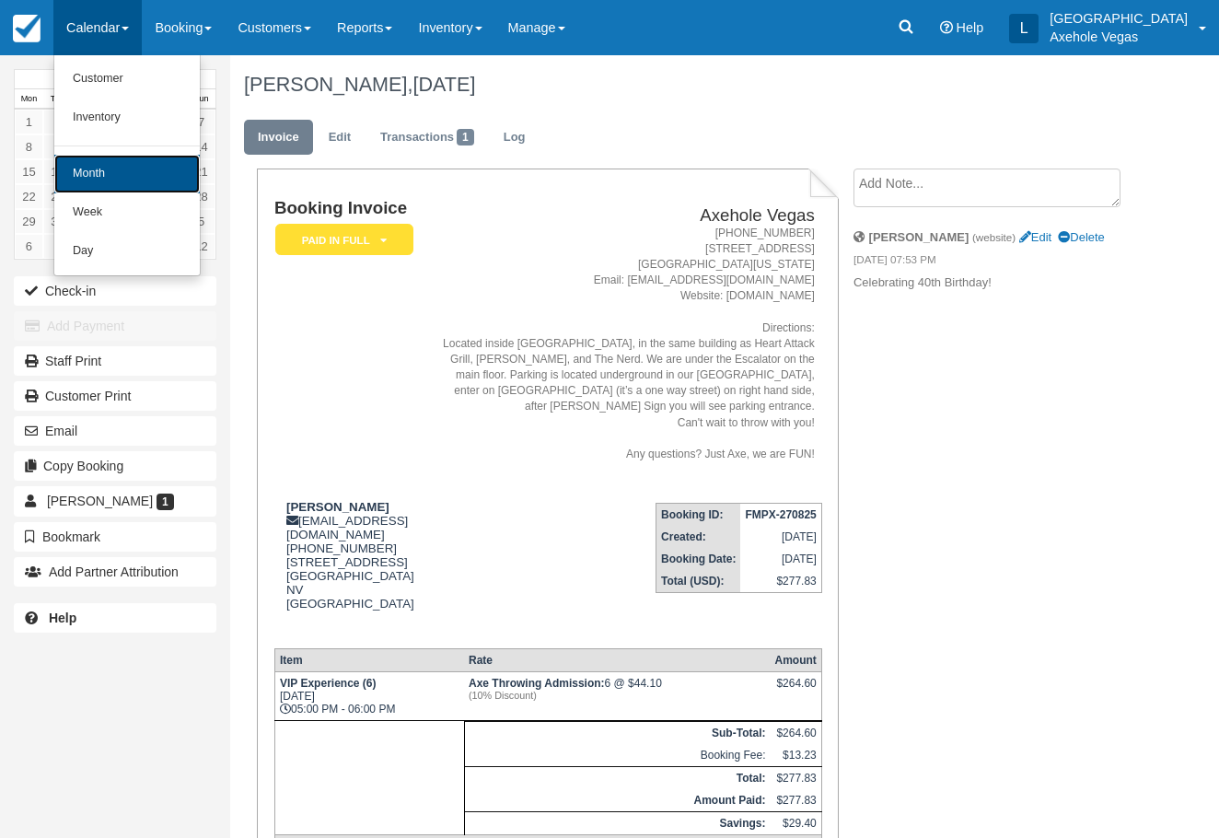
click at [107, 155] on link "Month" at bounding box center [126, 174] width 145 height 39
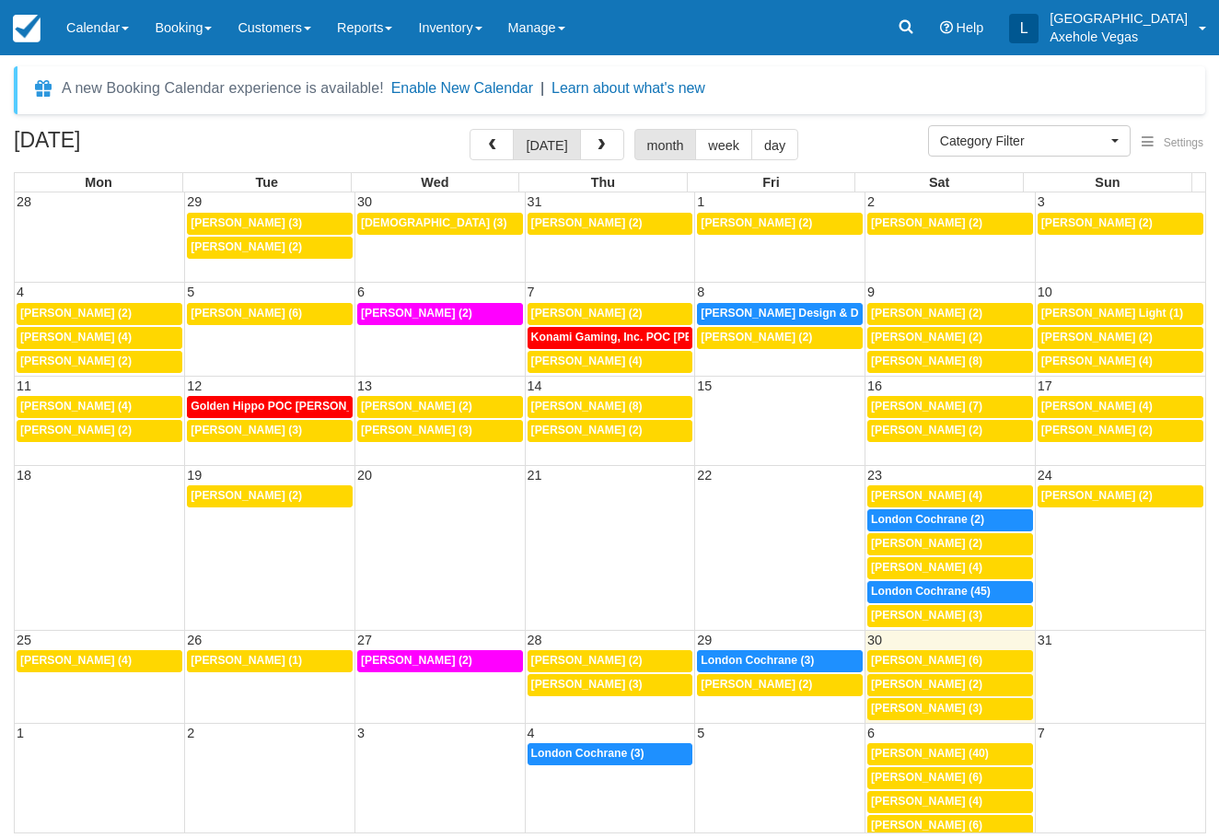
select select
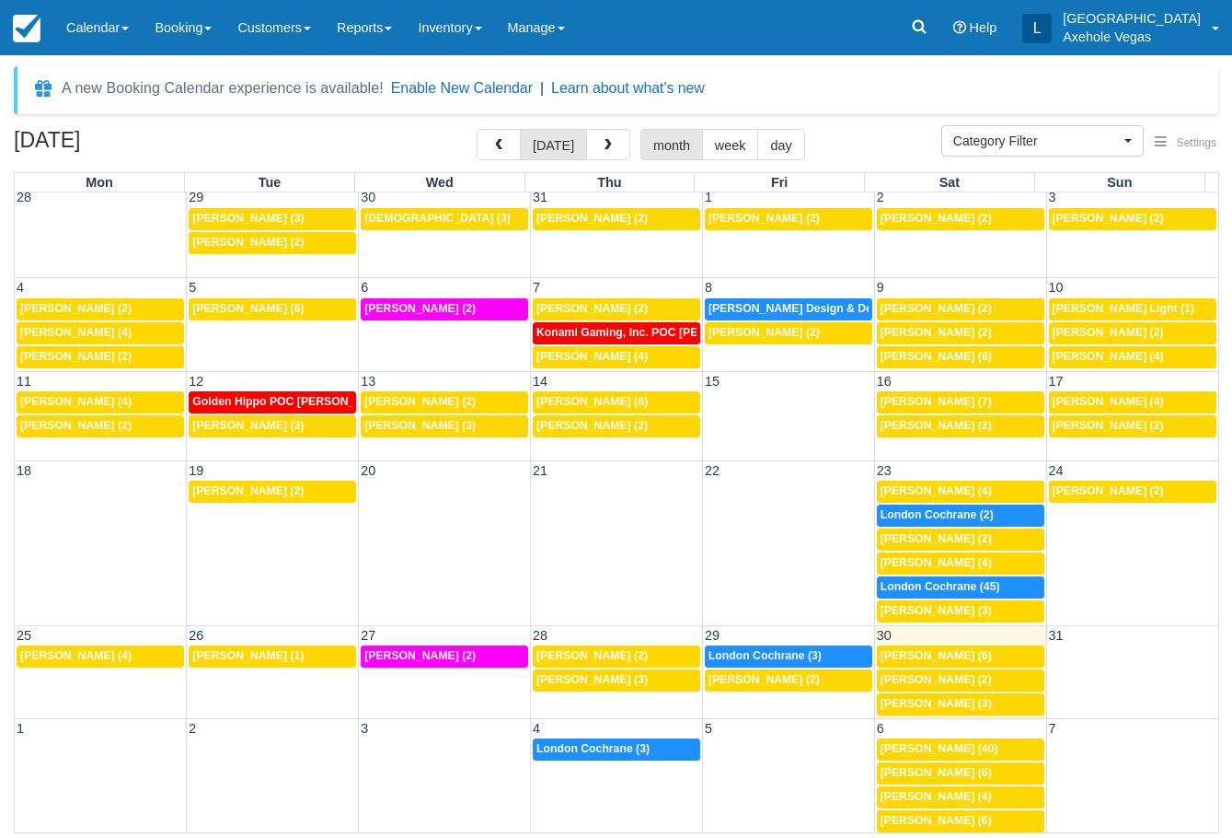
scroll to position [7, 0]
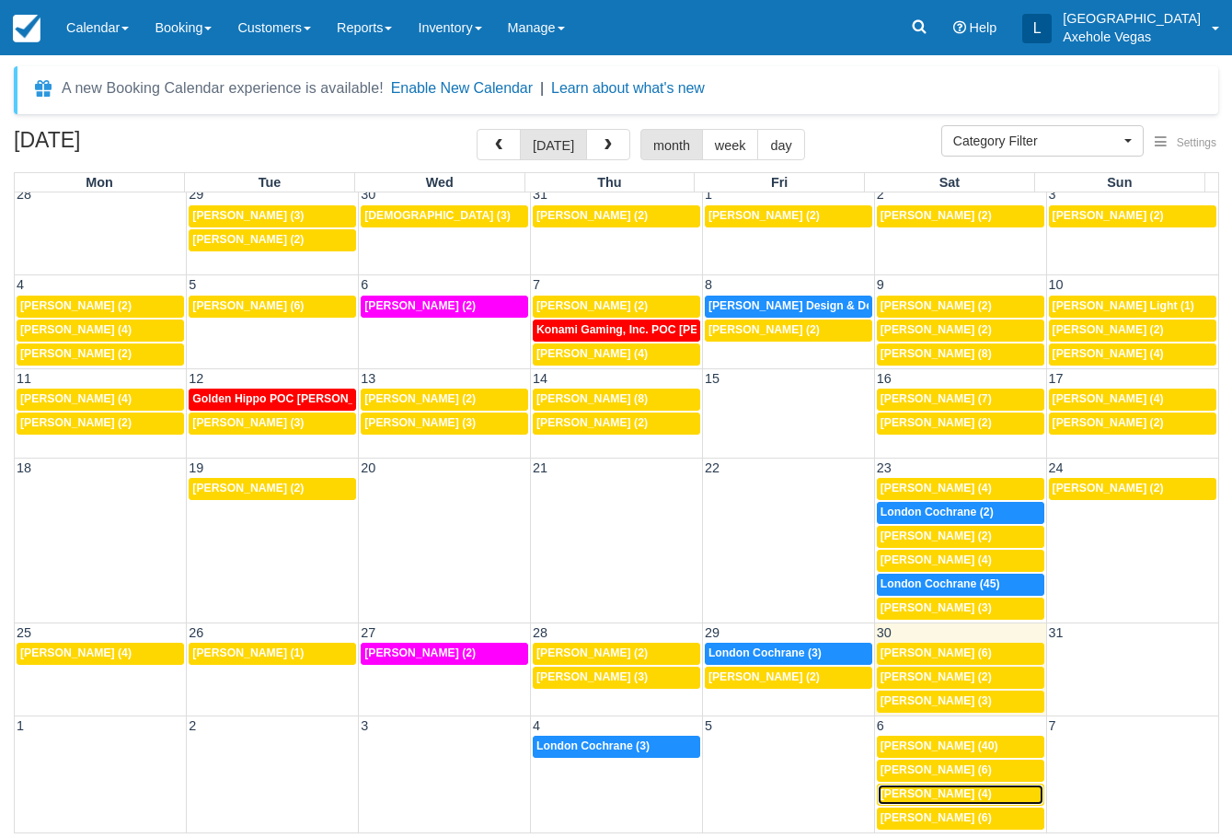
click at [942, 786] on link "7p [PERSON_NAME] (4)" at bounding box center [961, 794] width 168 height 22
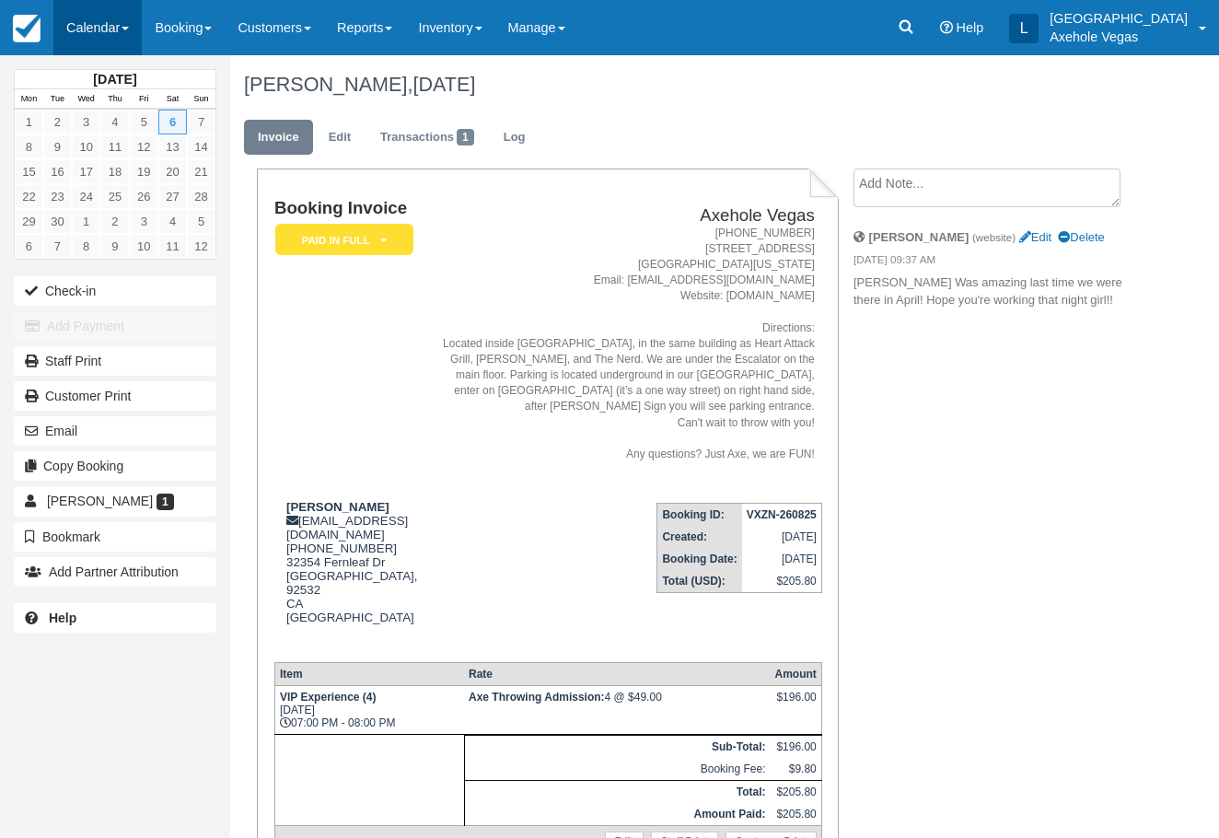
click at [111, 21] on link "Calendar" at bounding box center [97, 27] width 88 height 55
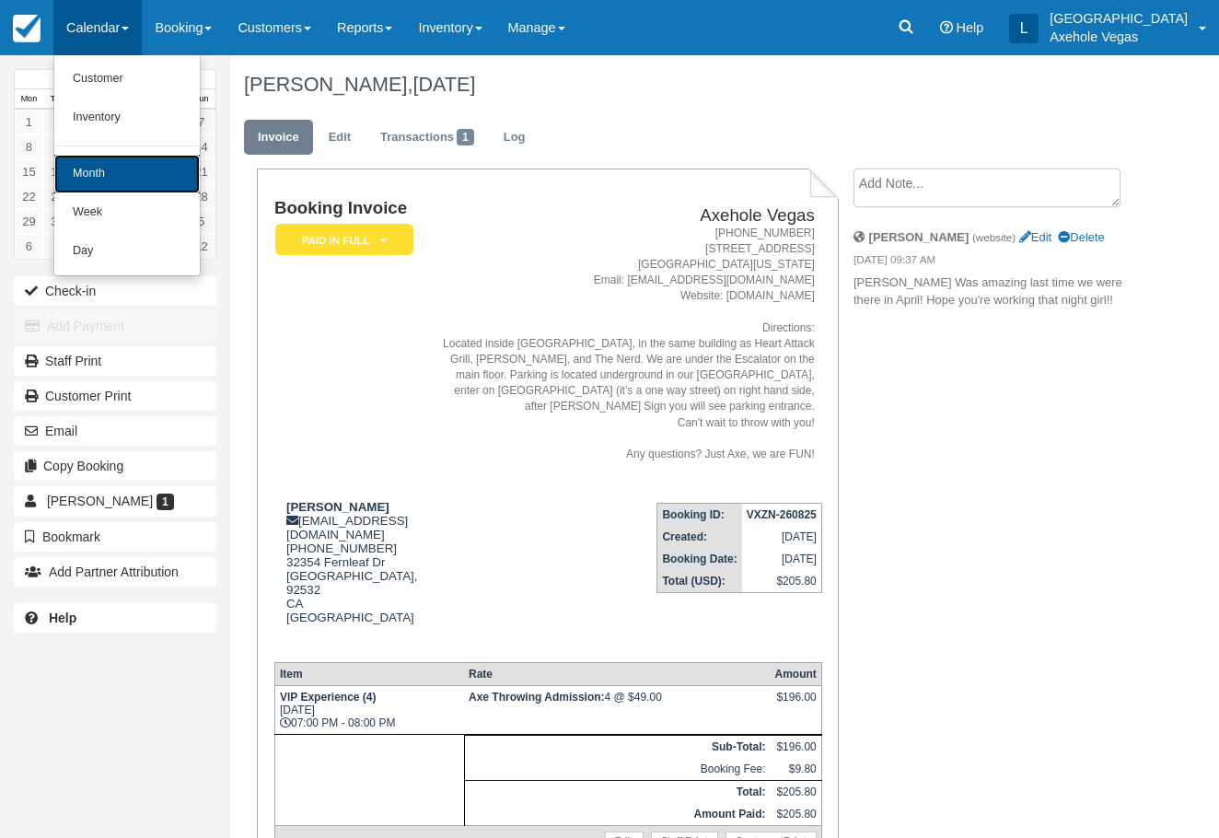
click at [146, 190] on link "Month" at bounding box center [126, 174] width 145 height 39
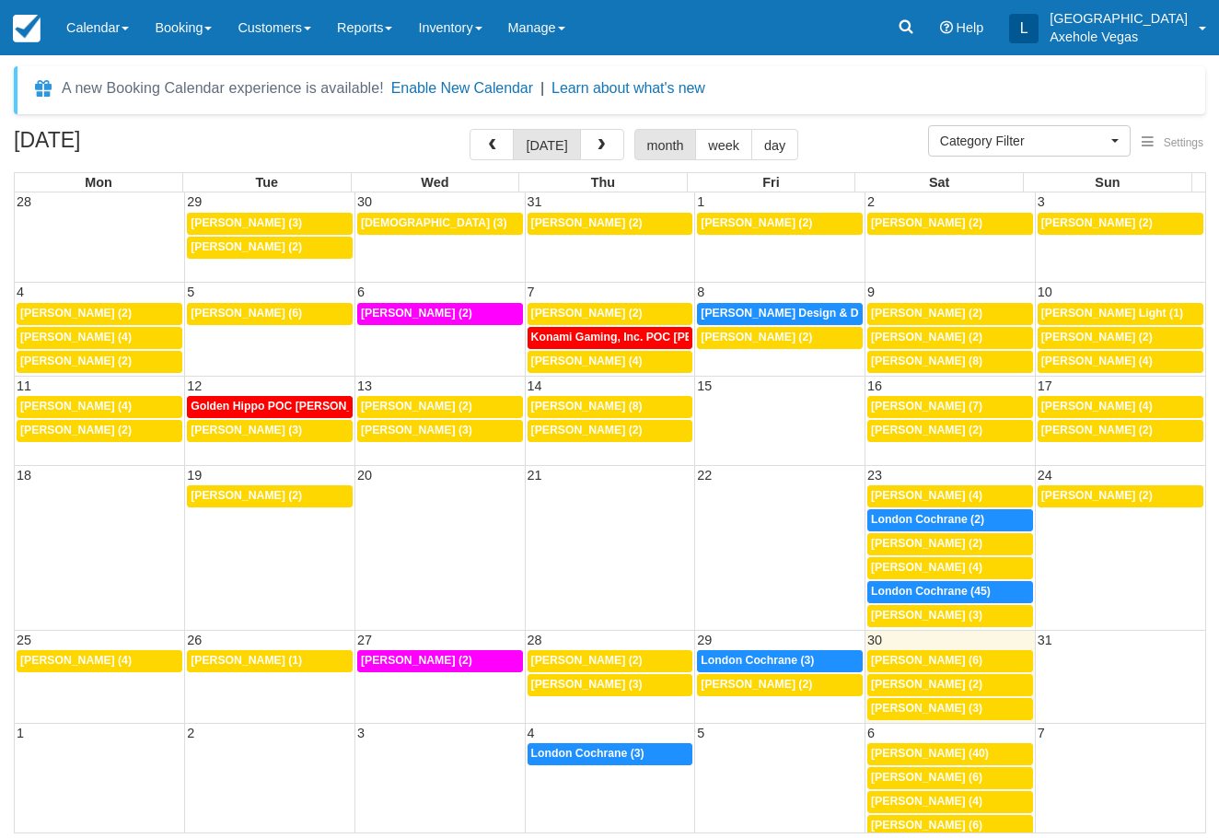
select select
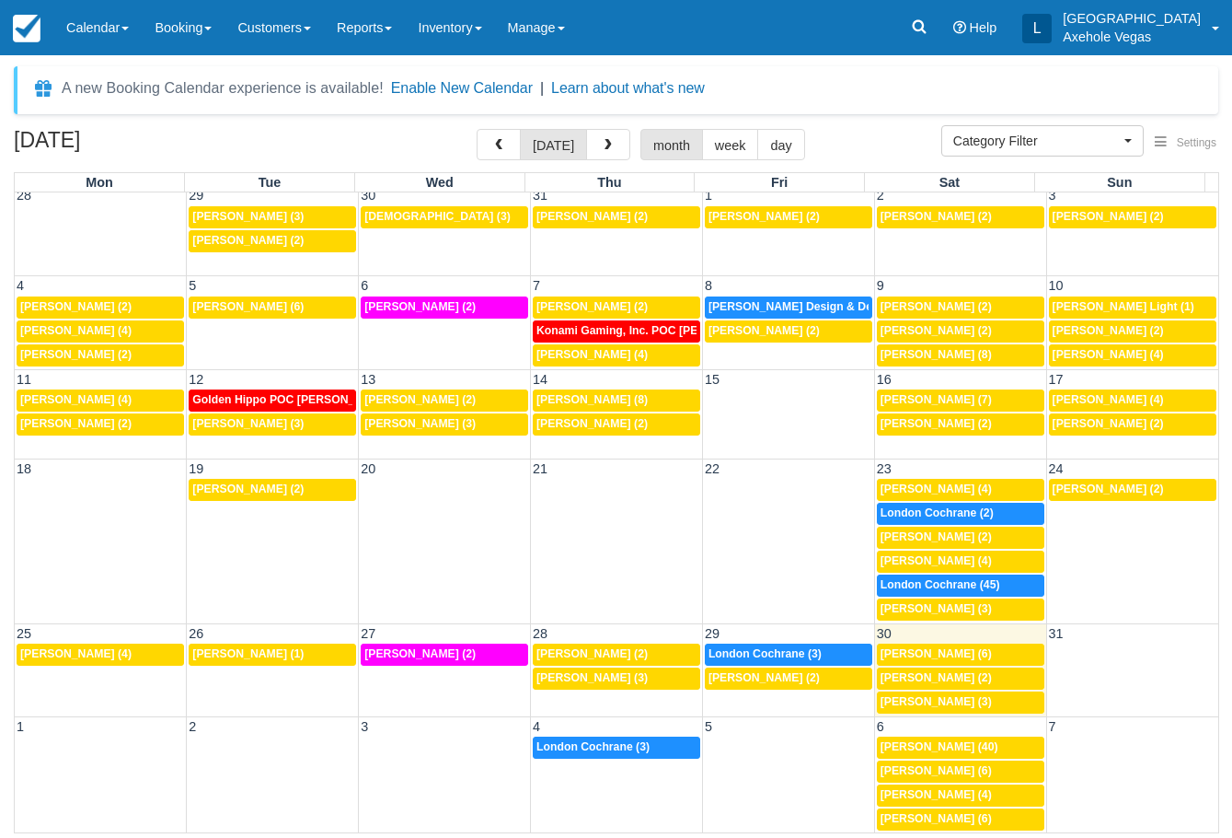
scroll to position [7, 0]
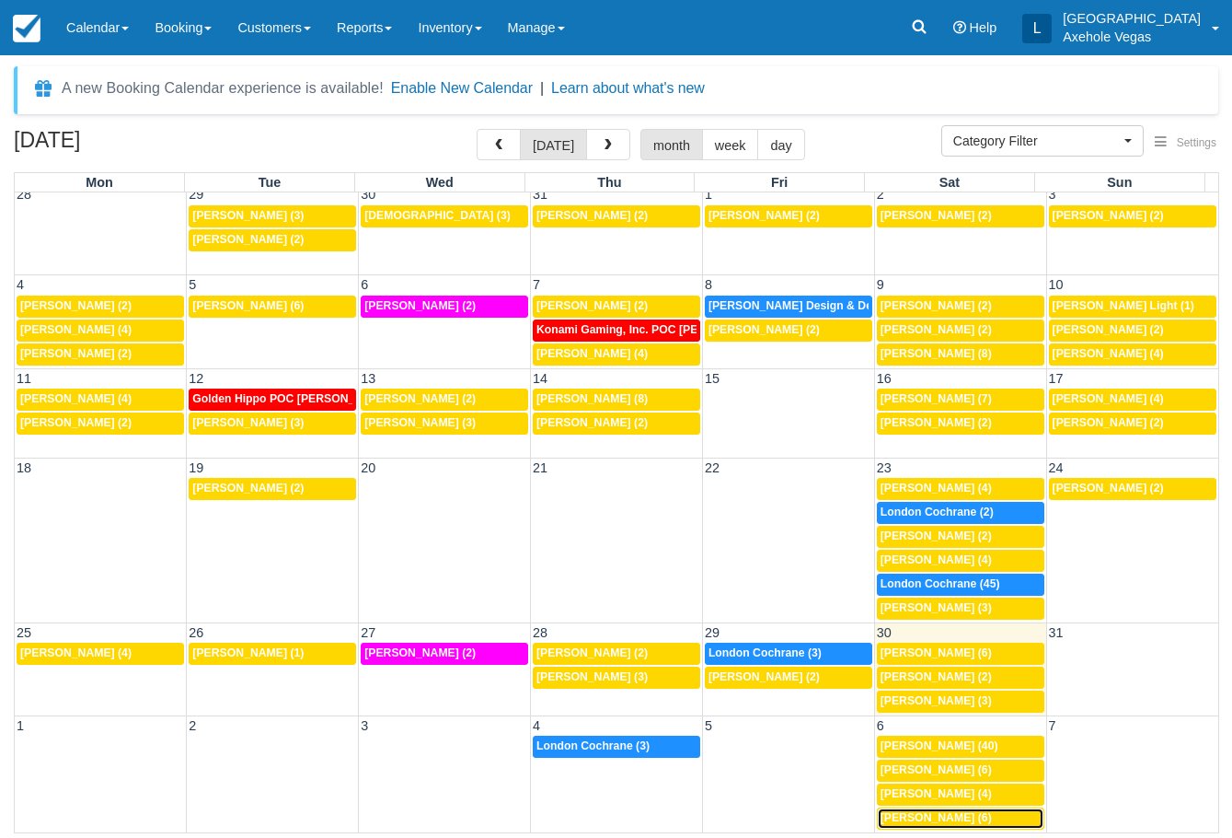
click at [969, 822] on span "[PERSON_NAME] (6)" at bounding box center [936, 817] width 111 height 13
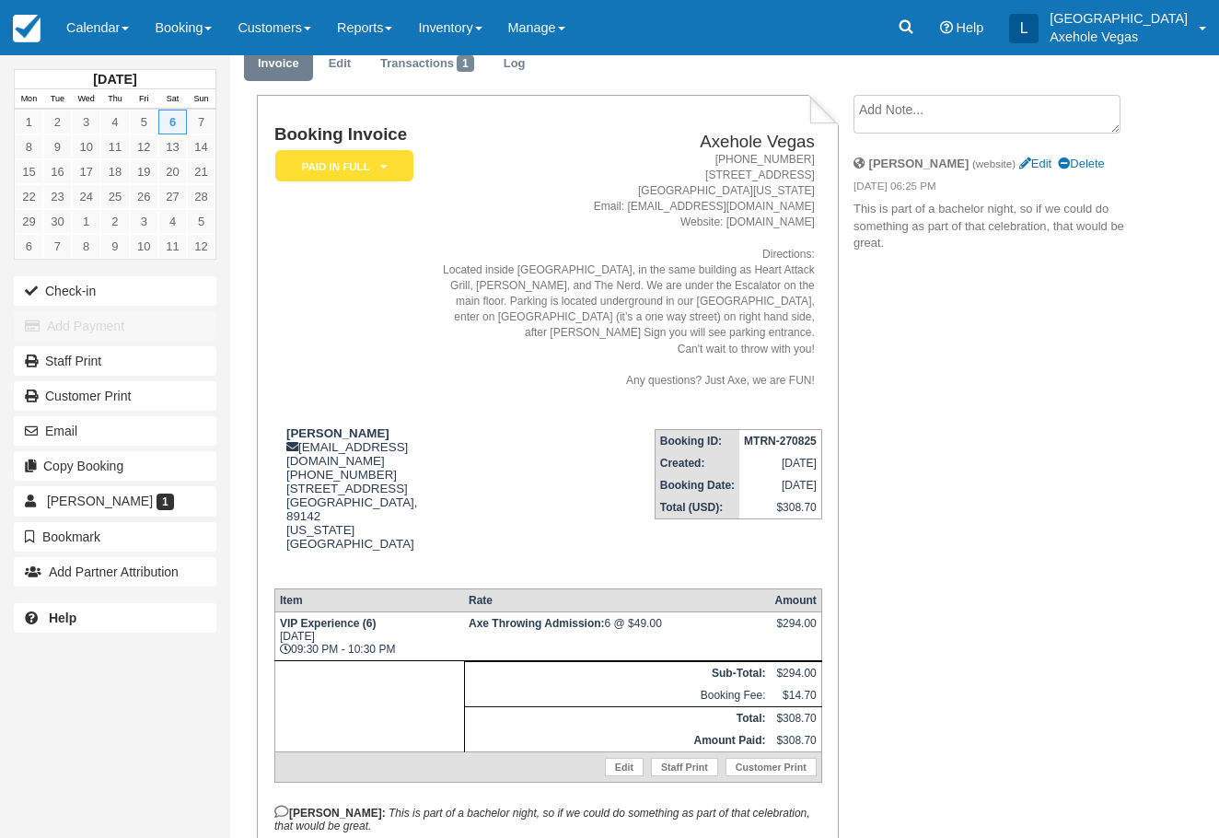
scroll to position [163, 0]
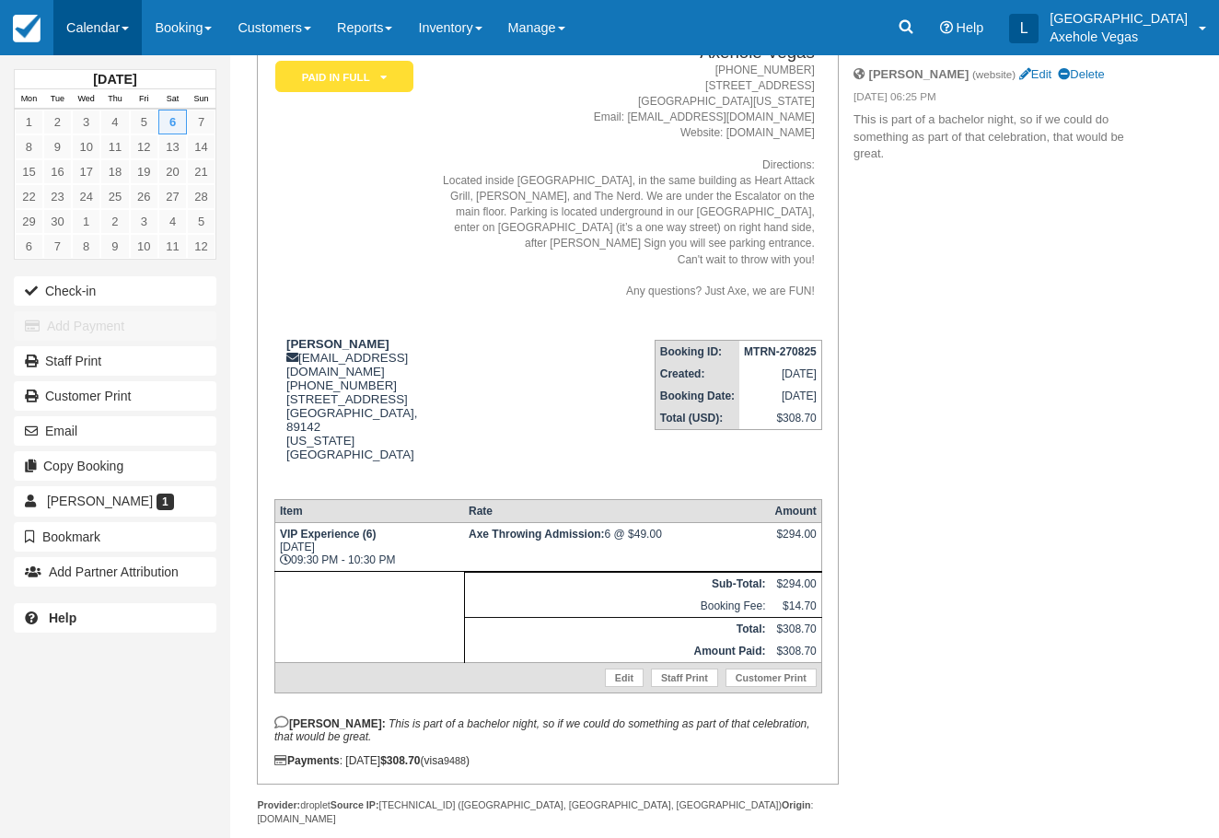
click at [95, 21] on link "Calendar" at bounding box center [97, 27] width 88 height 55
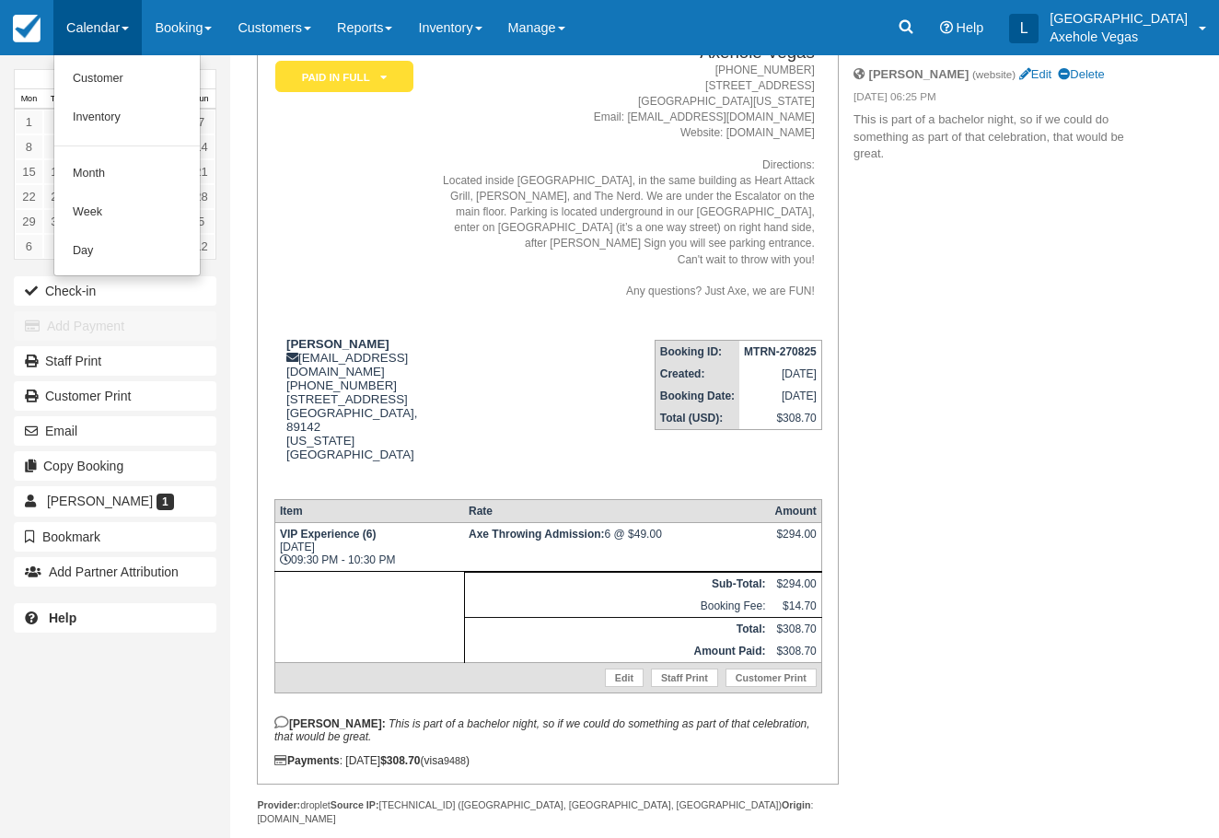
click at [105, 152] on ul "Customer Inventory Month Week Day" at bounding box center [126, 165] width 147 height 221
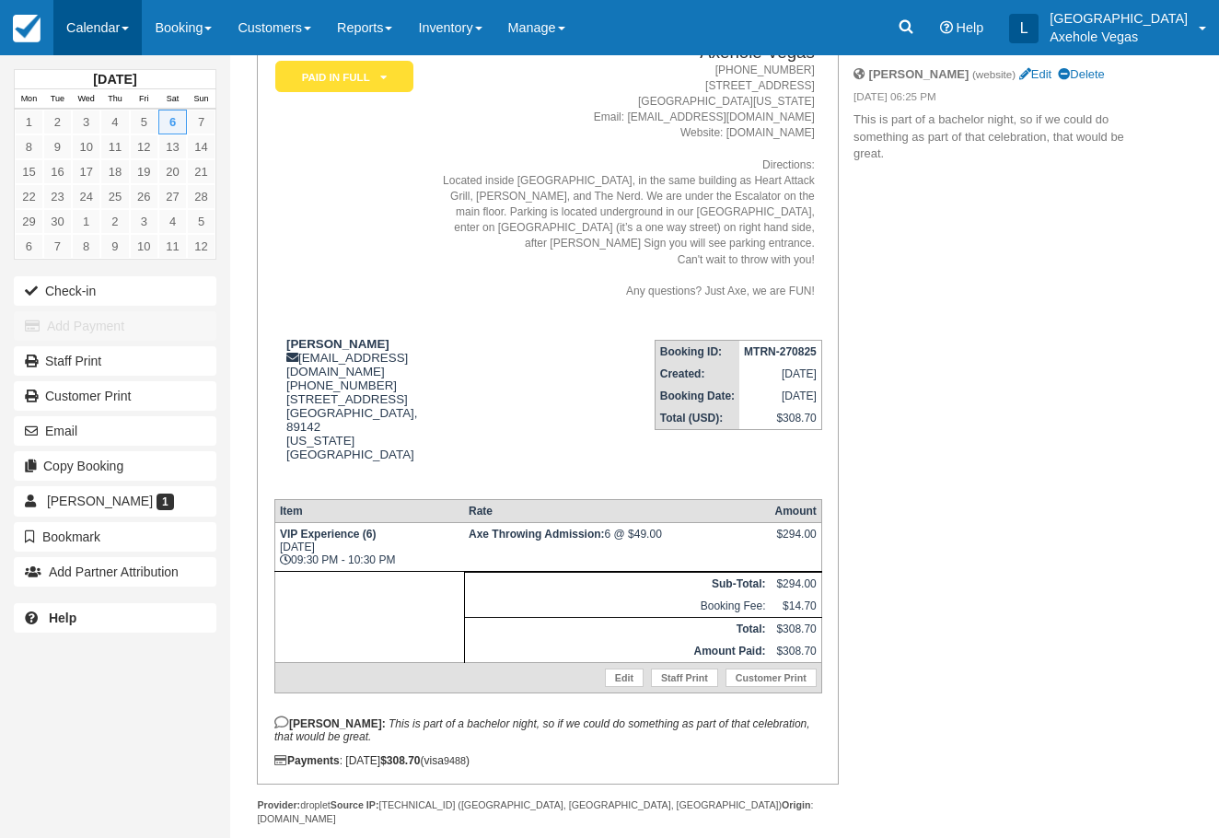
click at [94, 36] on link "Calendar" at bounding box center [97, 27] width 88 height 55
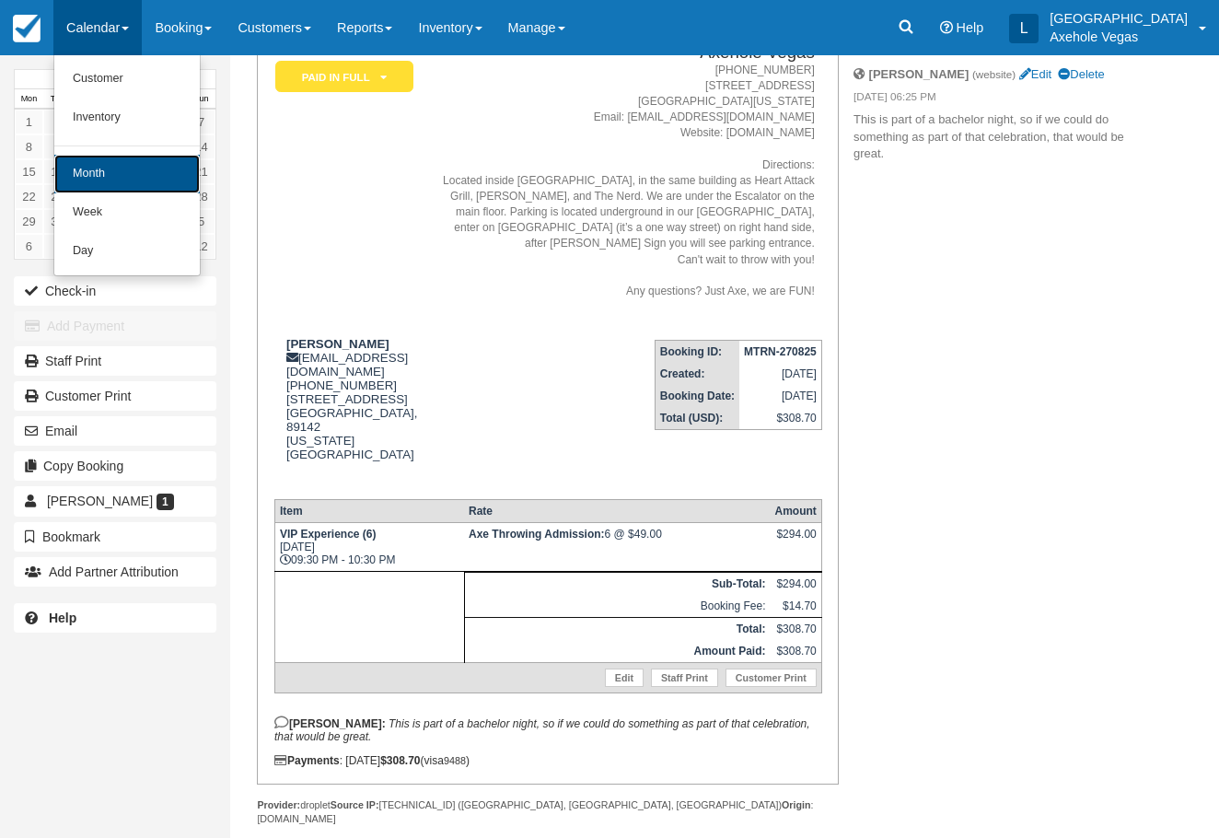
click at [89, 168] on link "Month" at bounding box center [126, 174] width 145 height 39
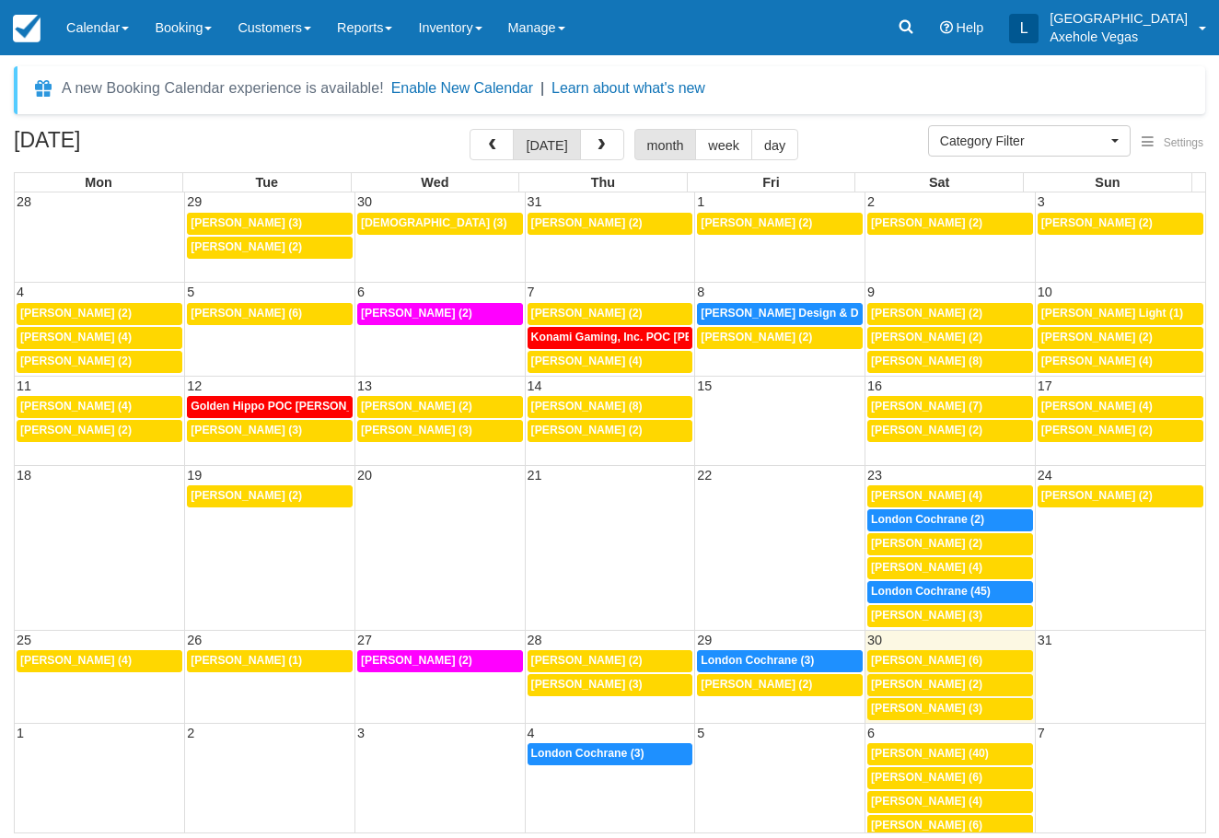
select select
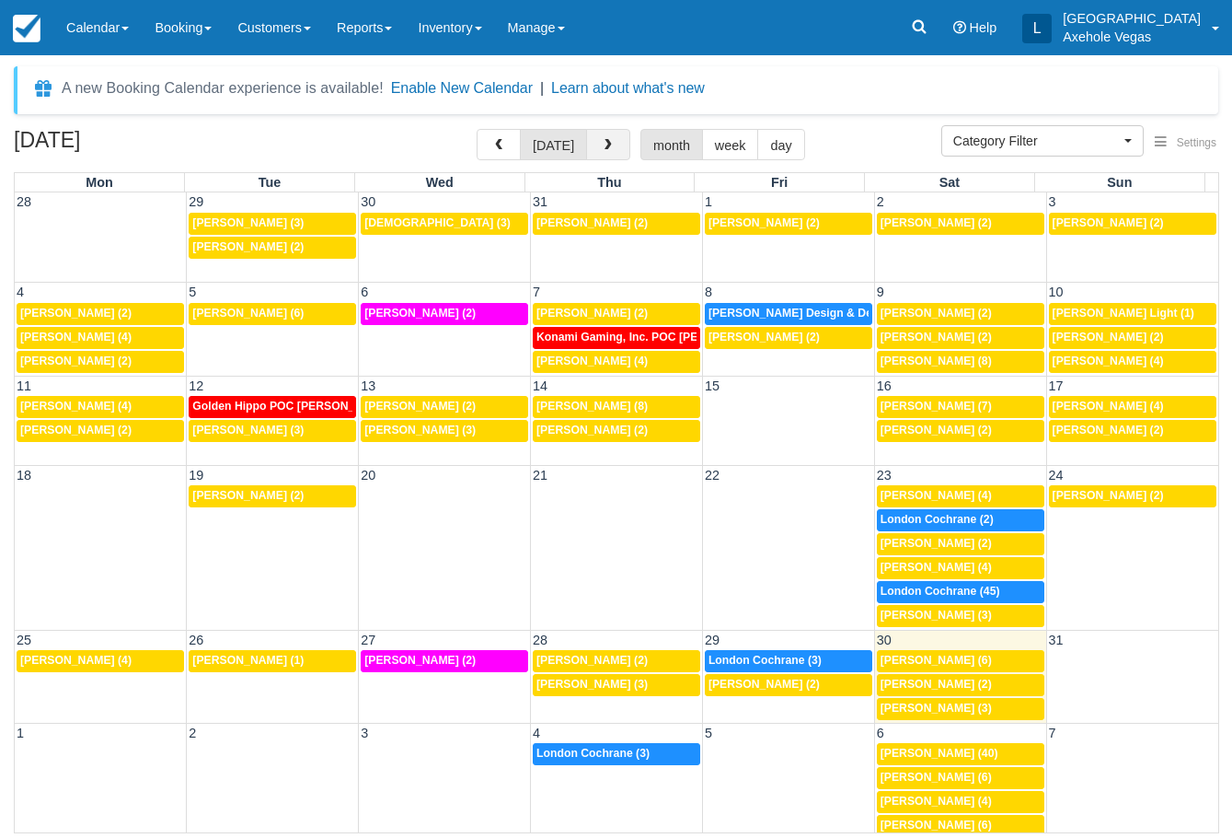
click at [595, 134] on button "button" at bounding box center [608, 144] width 44 height 31
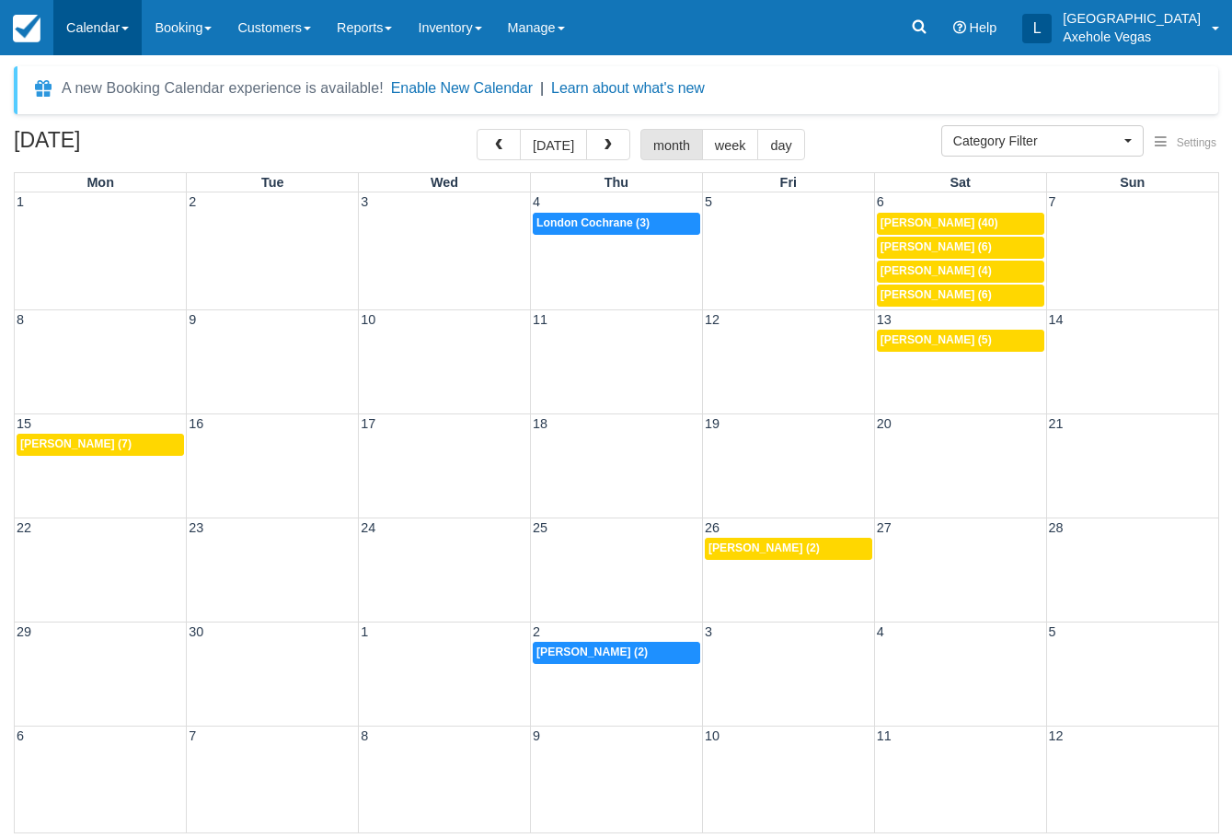
click at [93, 22] on link "Calendar" at bounding box center [97, 27] width 88 height 55
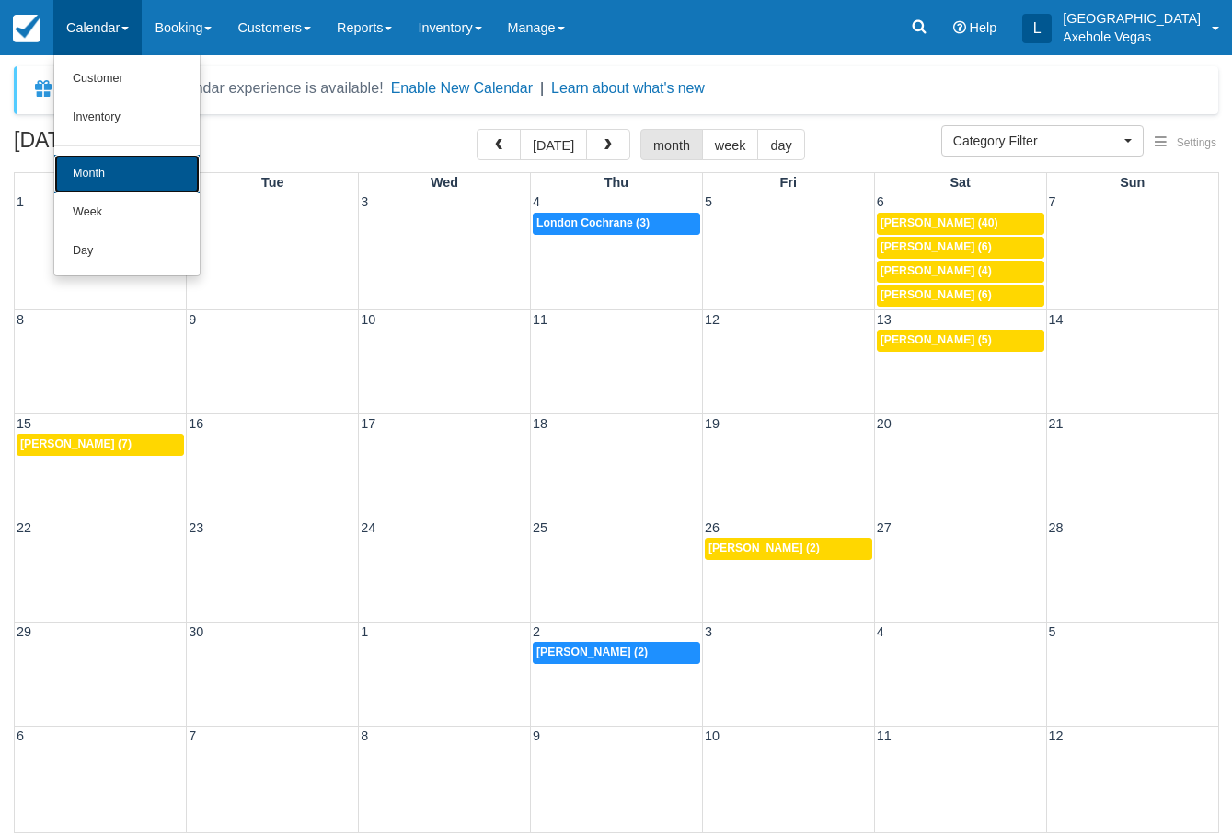
click at [113, 168] on link "Month" at bounding box center [126, 174] width 145 height 39
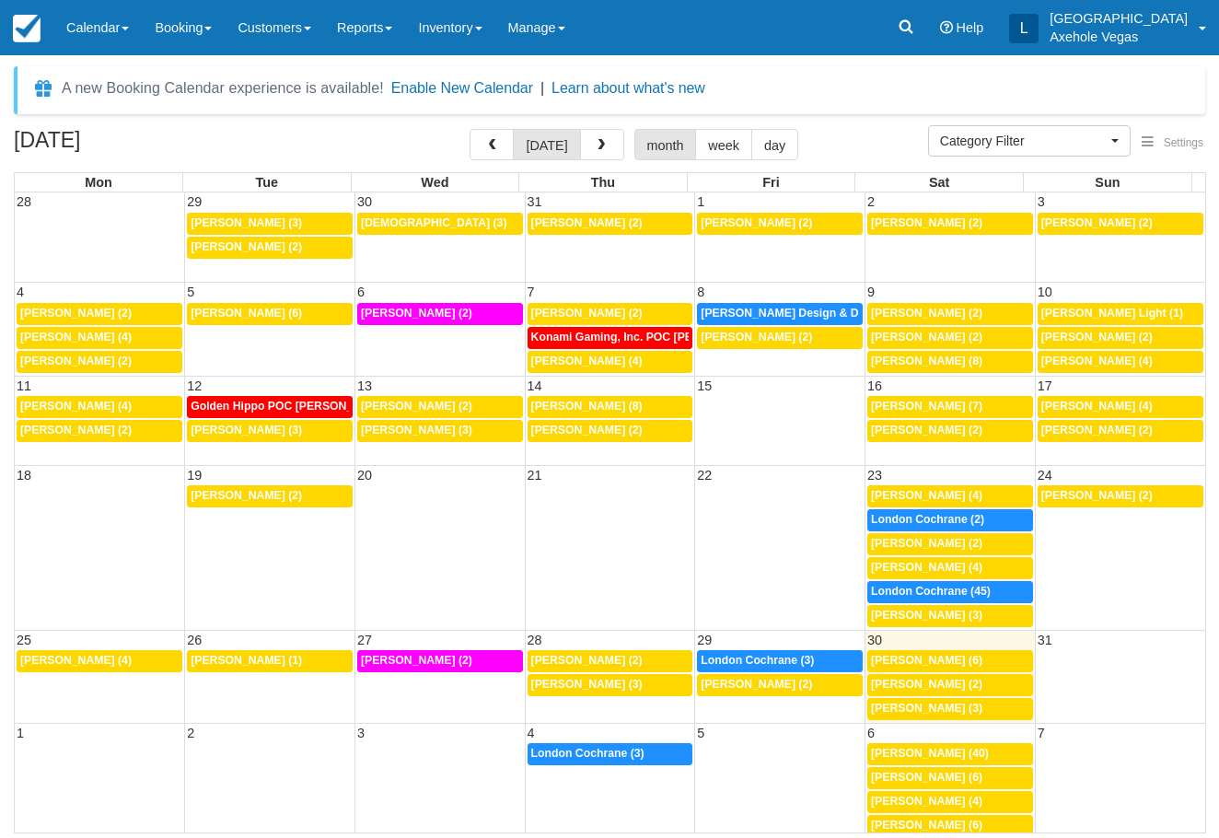
select select
